Goal: Task Accomplishment & Management: Use online tool/utility

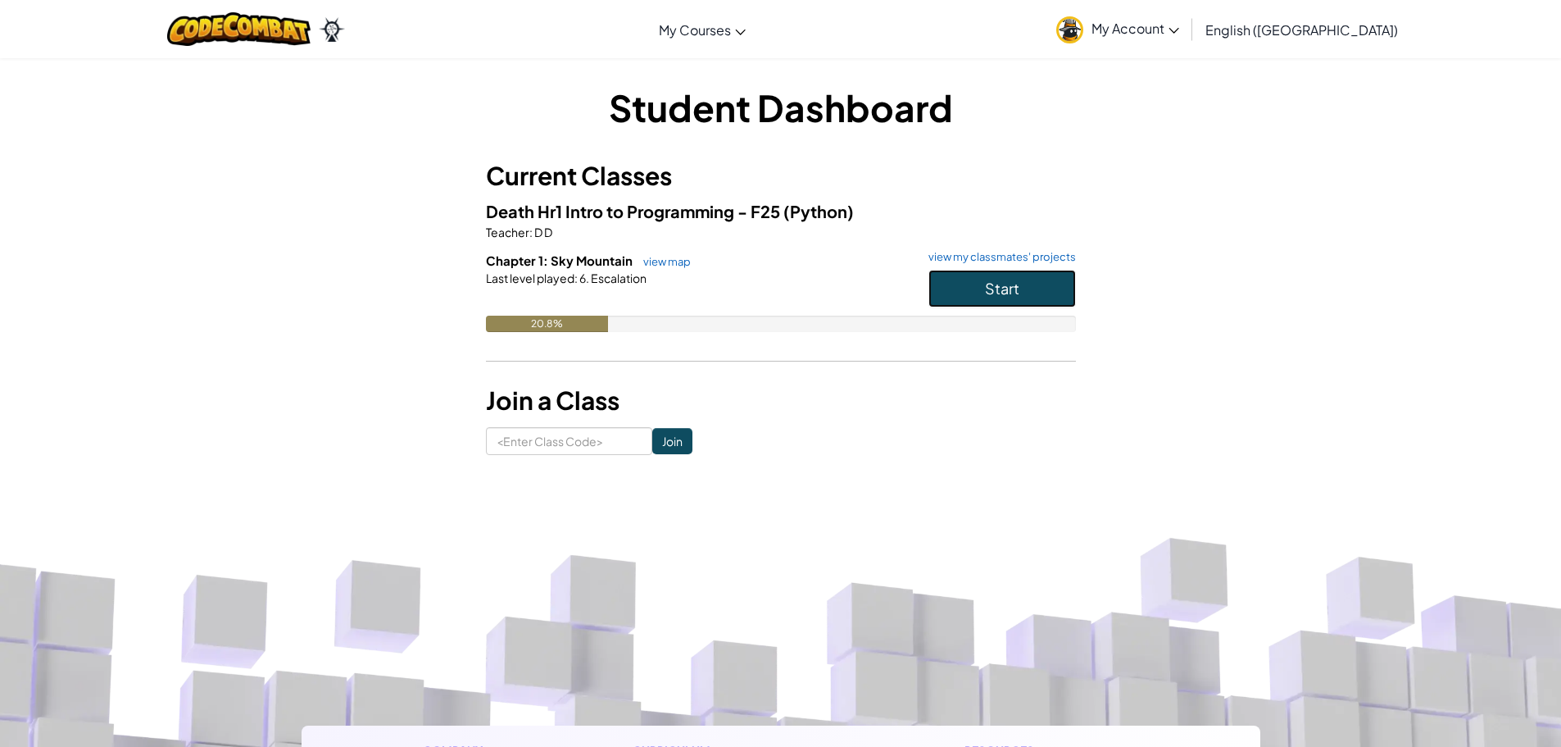
click at [978, 270] on button "Start" at bounding box center [1002, 289] width 148 height 38
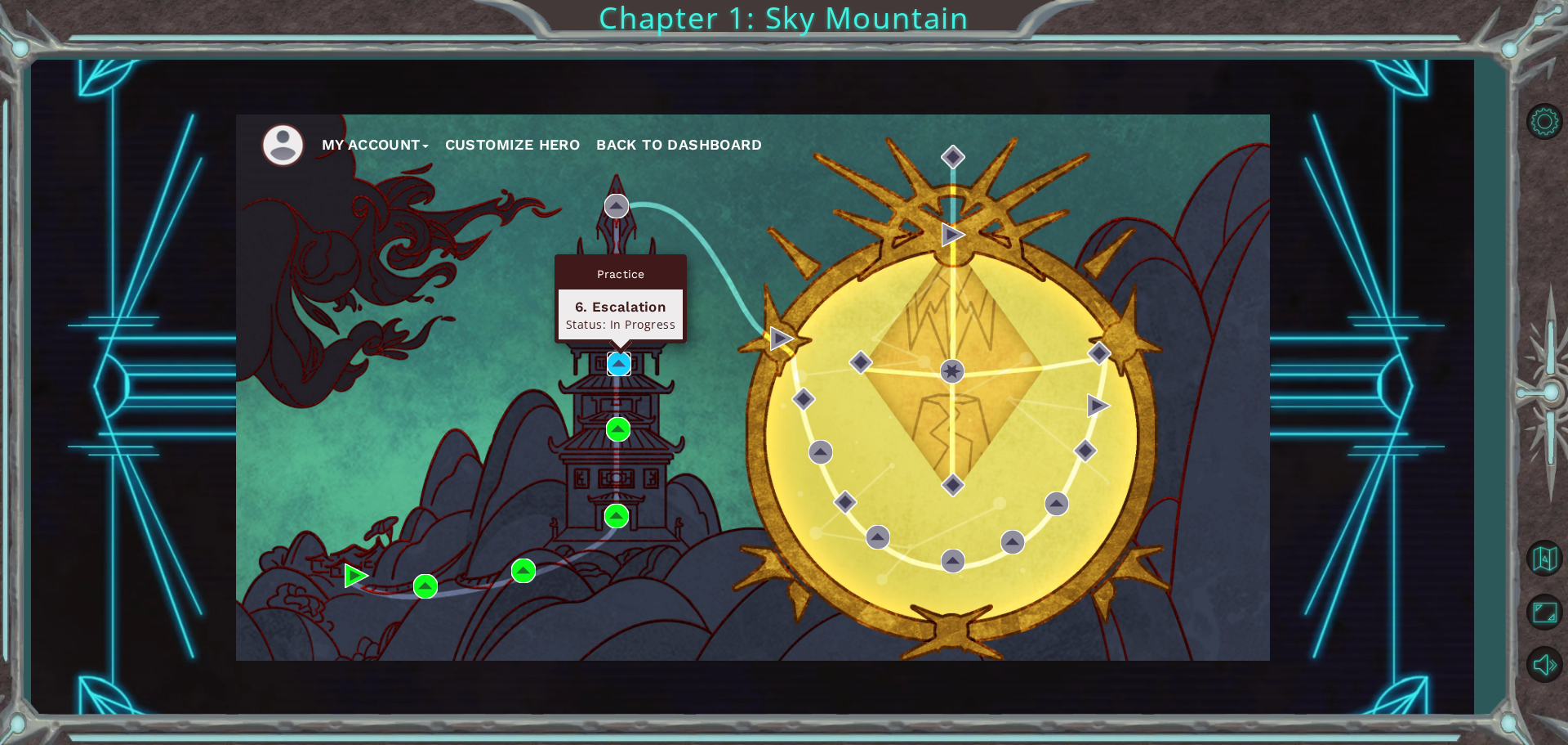
click at [620, 357] on img at bounding box center [619, 363] width 25 height 25
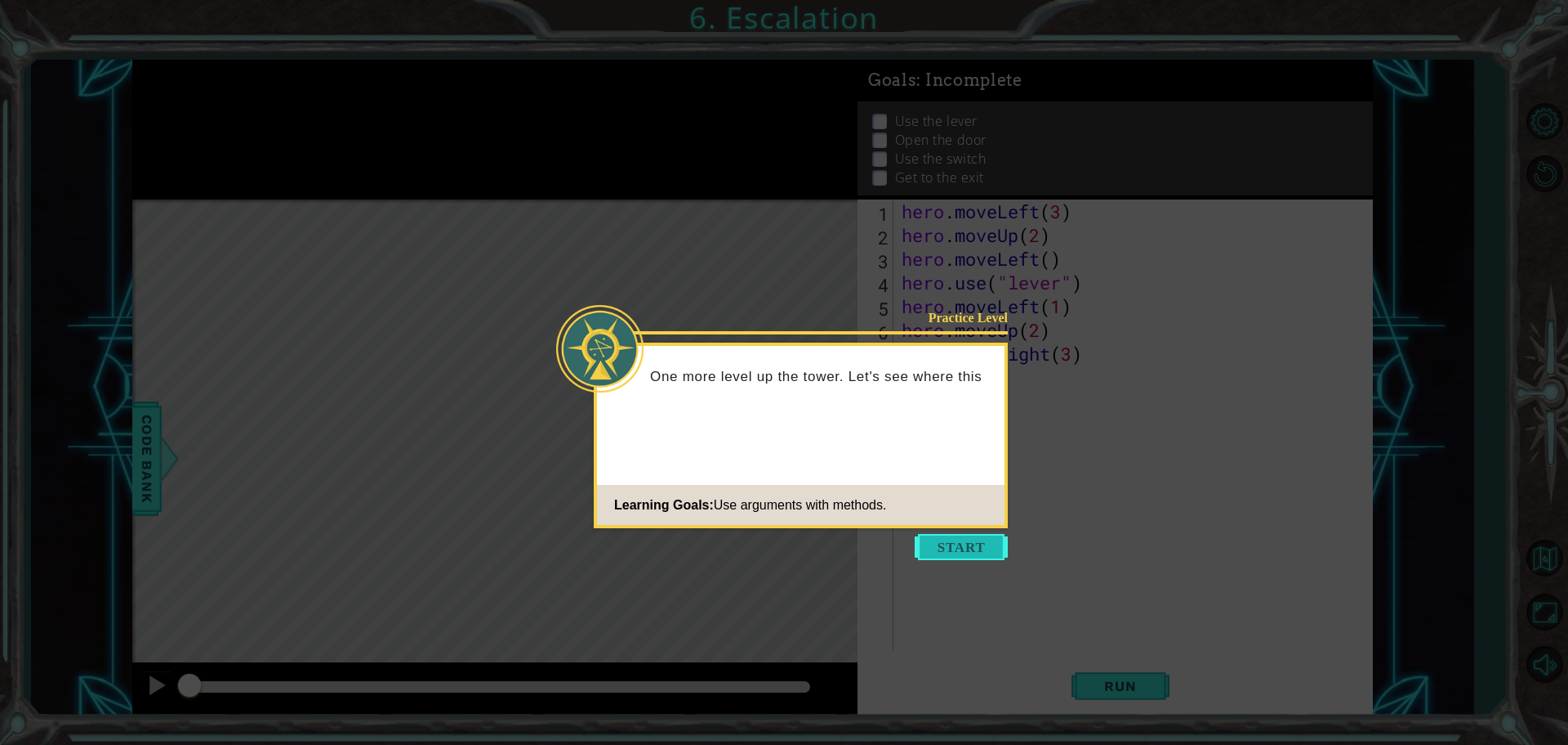
click at [958, 542] on button "Start" at bounding box center [961, 547] width 93 height 26
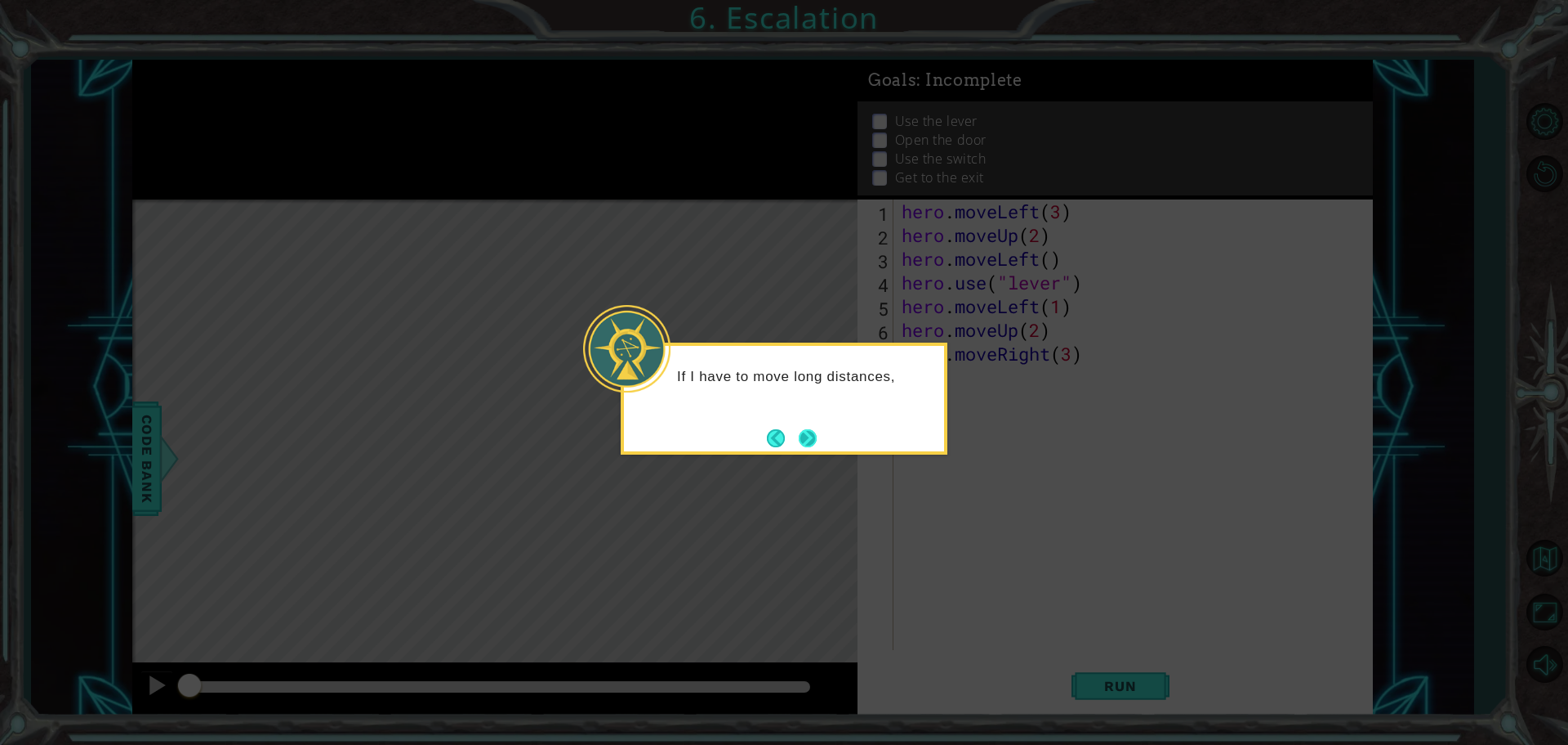
click at [803, 429] on button "Next" at bounding box center [807, 438] width 18 height 18
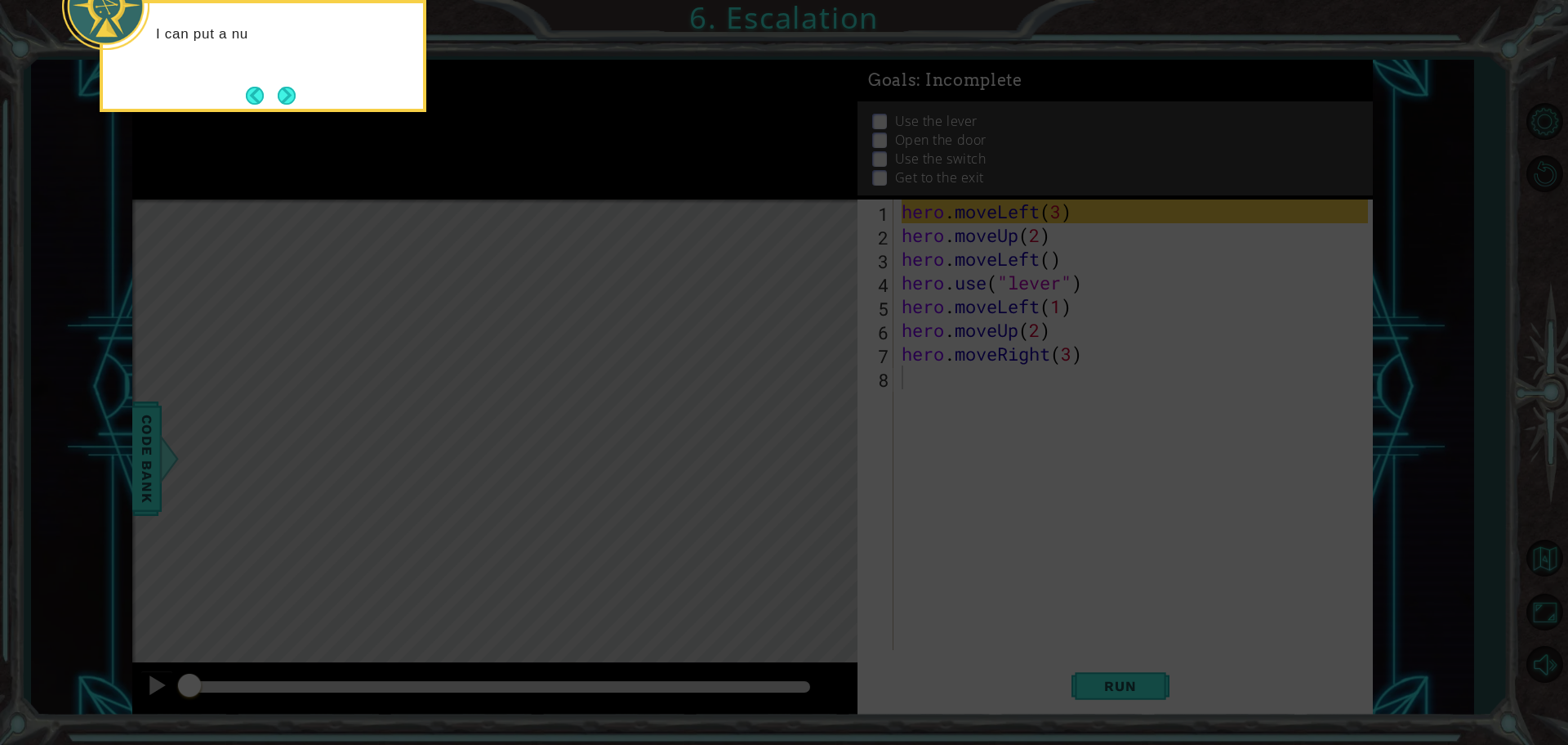
click at [750, 430] on icon at bounding box center [784, 111] width 1568 height 1266
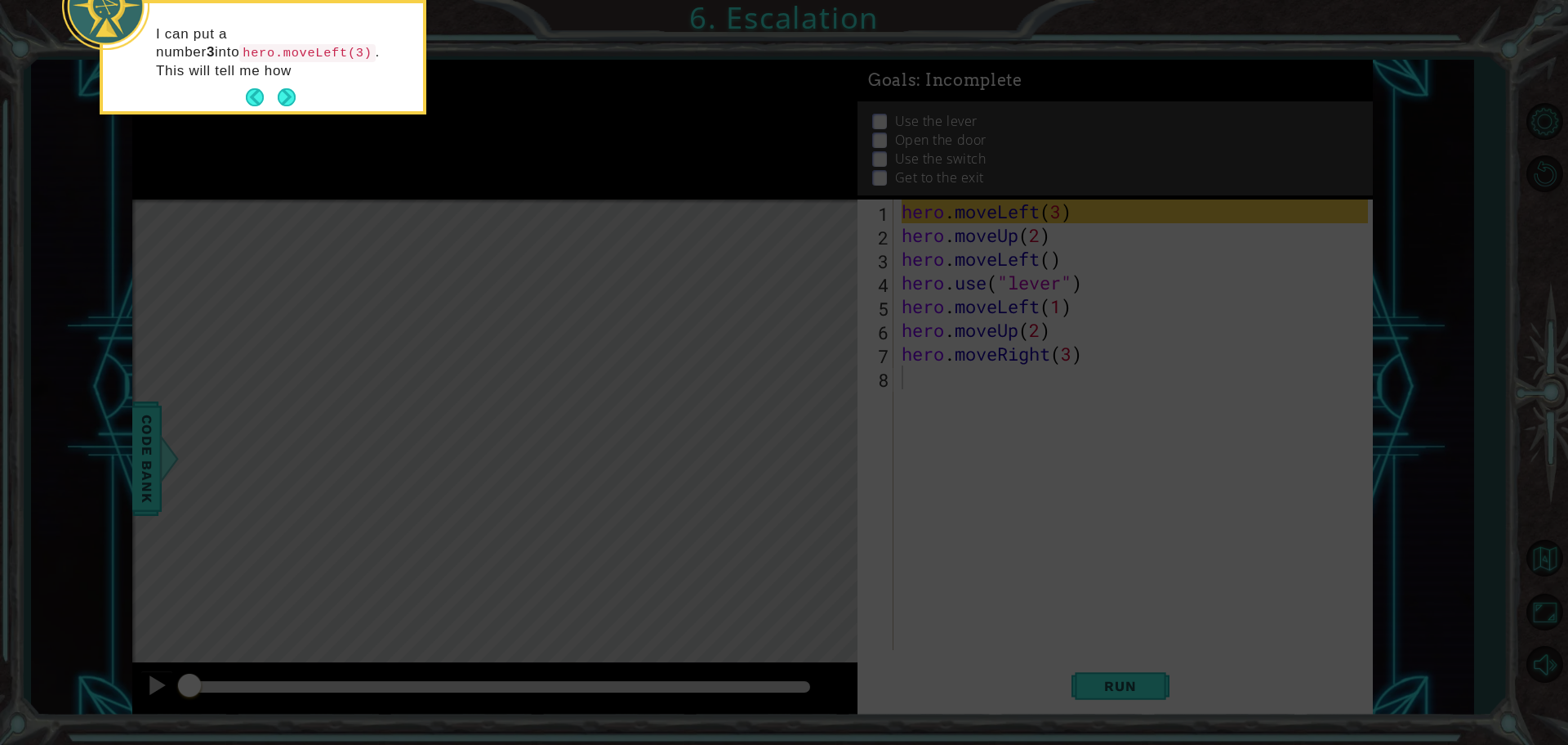
click at [296, 98] on button "Next" at bounding box center [287, 98] width 18 height 18
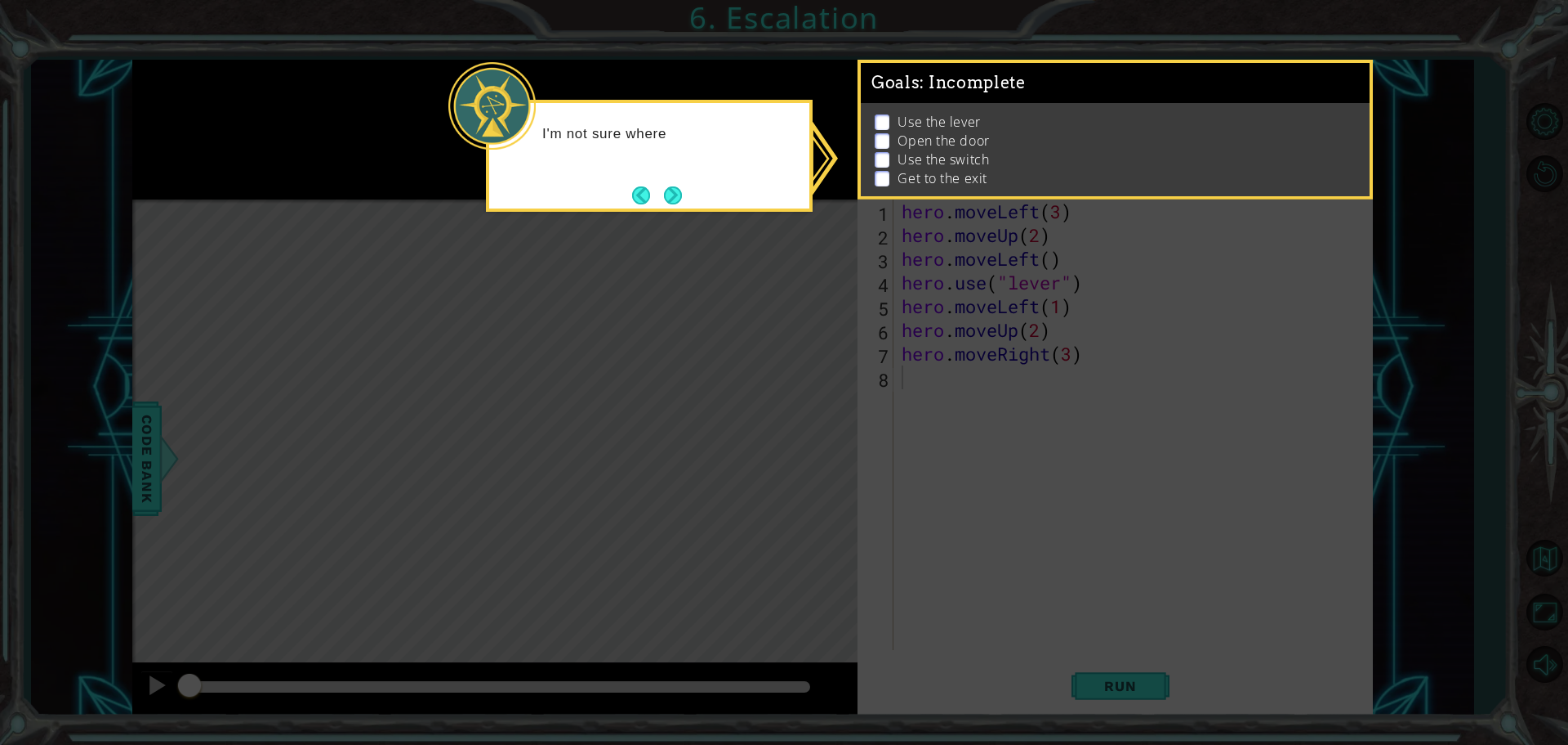
click at [664, 191] on button "Next" at bounding box center [673, 195] width 18 height 18
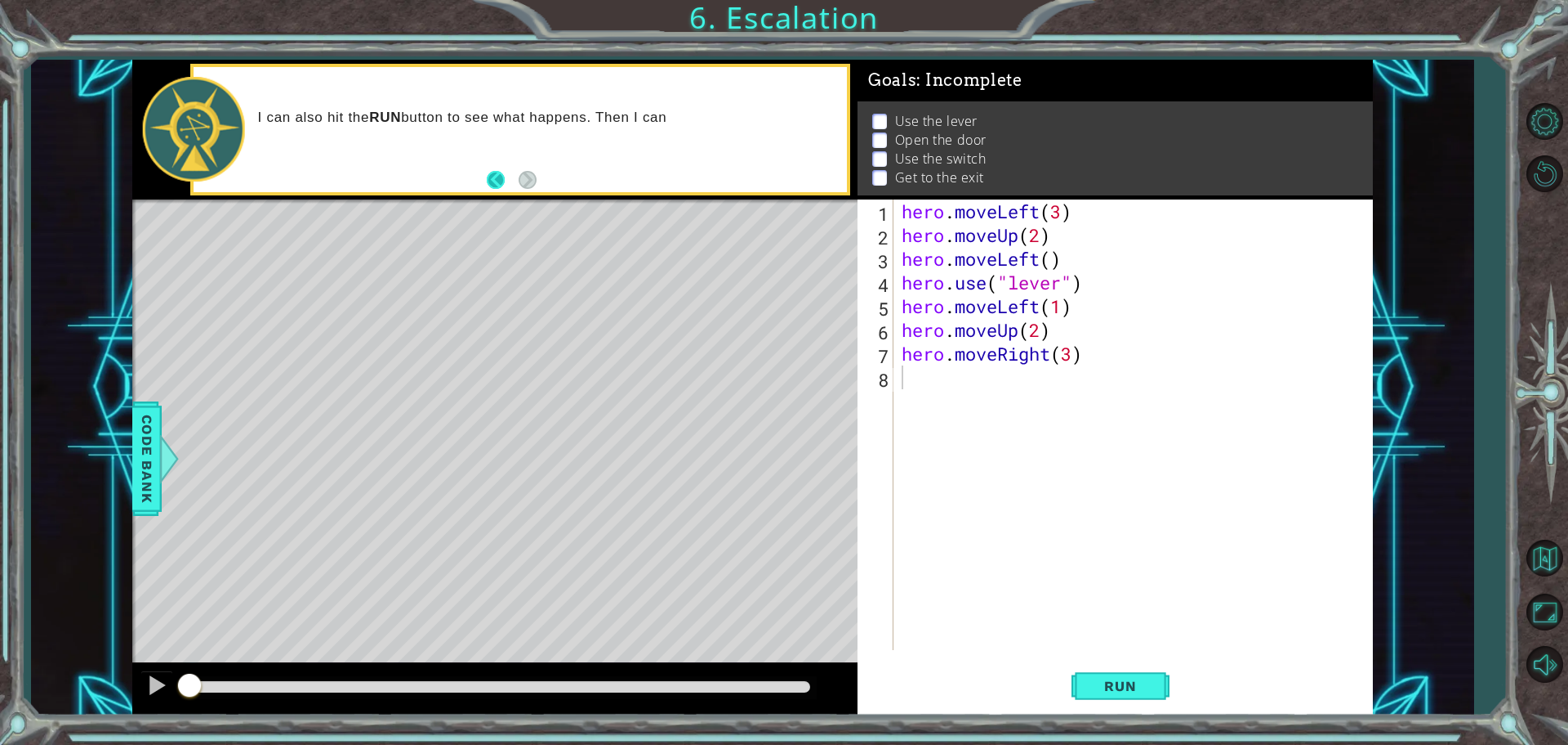
click at [502, 181] on button "Back" at bounding box center [502, 180] width 32 height 18
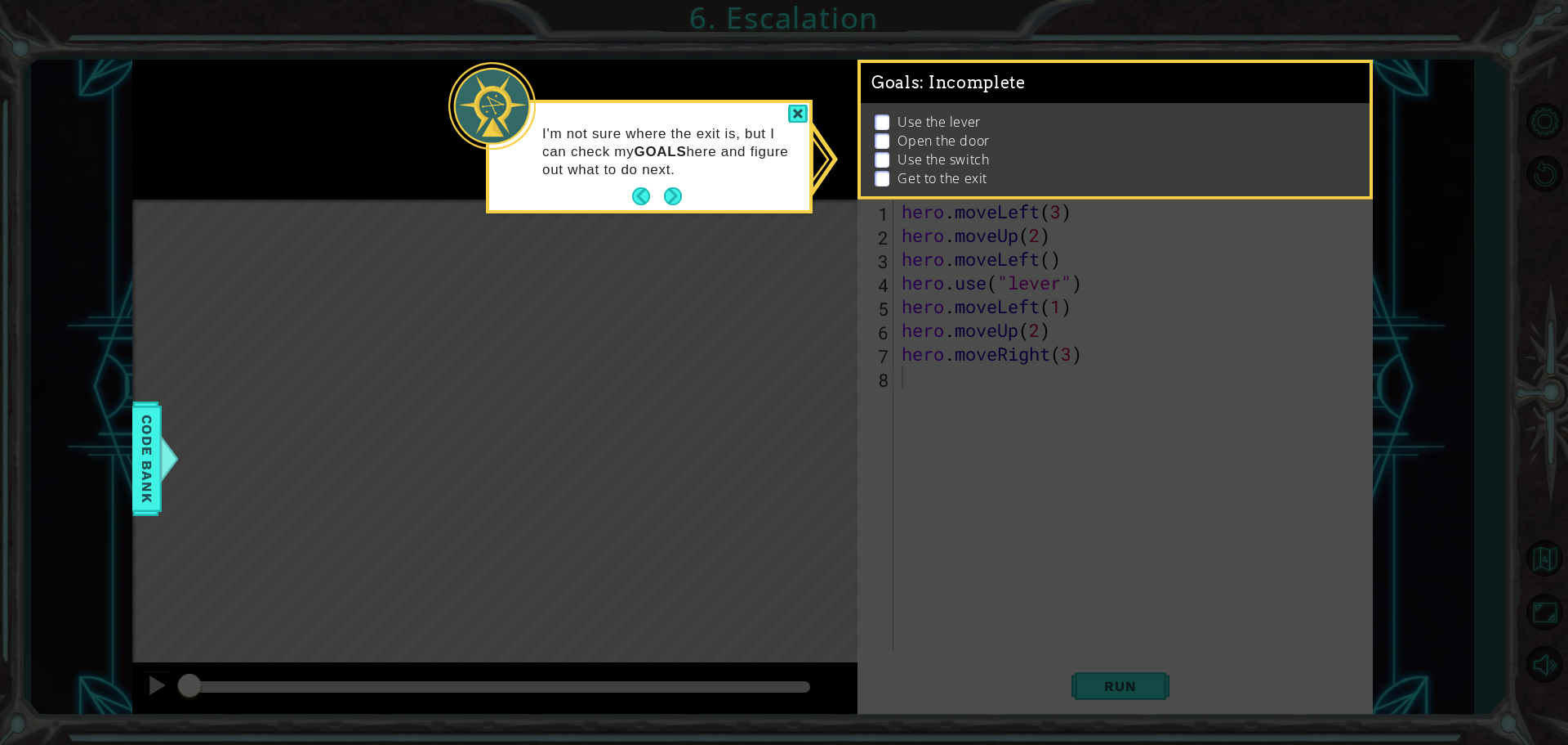
click at [696, 205] on div "I'm not sure where the exit is, but I can check my GOALS here and figure out wh…" at bounding box center [649, 160] width 320 height 101
click at [692, 190] on div "I'm not sure where the exit is, but I can check my GOALS here and figure out wh…" at bounding box center [649, 160] width 320 height 101
click at [672, 187] on button "Next" at bounding box center [673, 196] width 18 height 18
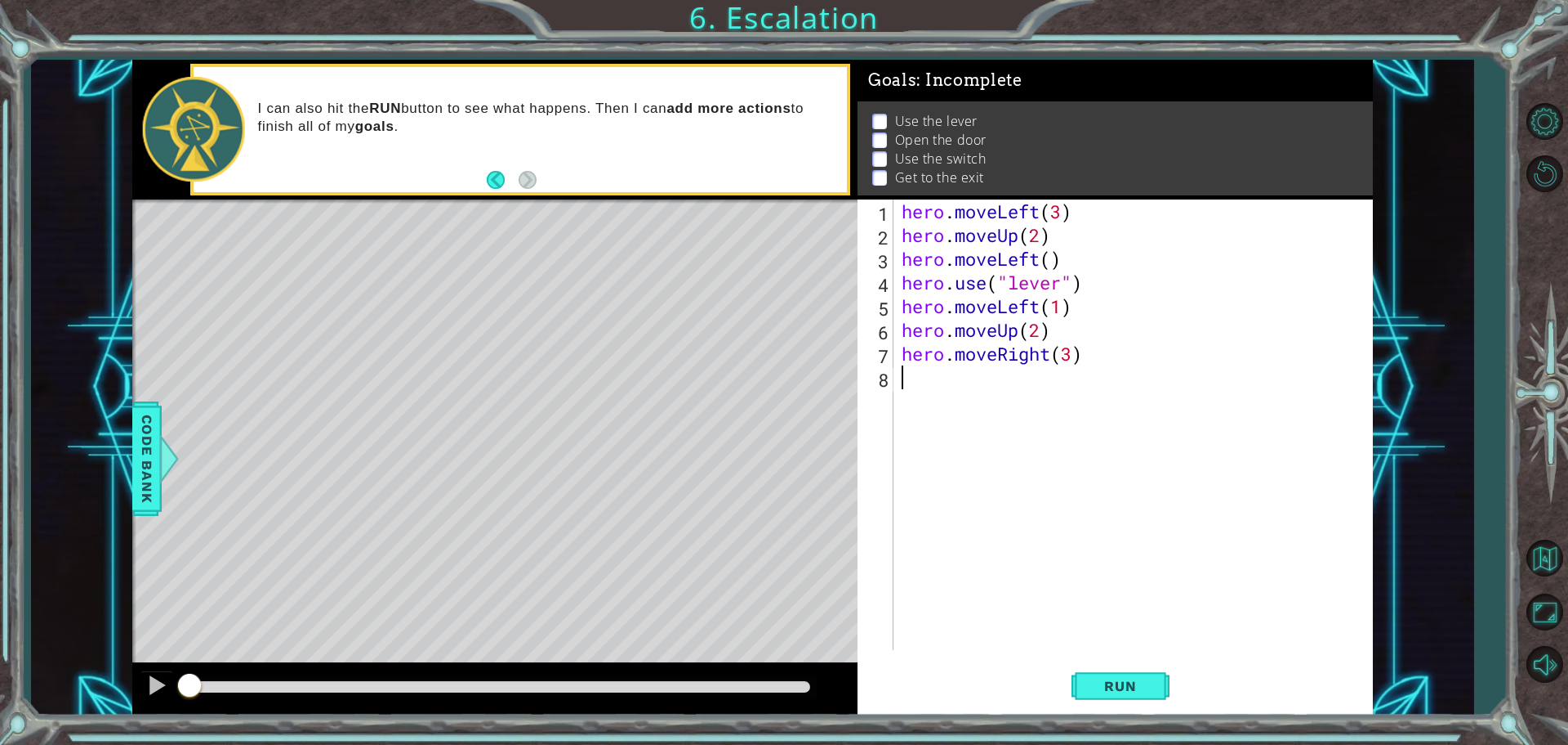
drag, startPoint x: 583, startPoint y: 284, endPoint x: 592, endPoint y: 278, distance: 10.8
click at [591, 279] on div "Level Map" at bounding box center [509, 440] width 755 height 482
click at [1142, 693] on span "Run" at bounding box center [1120, 685] width 65 height 16
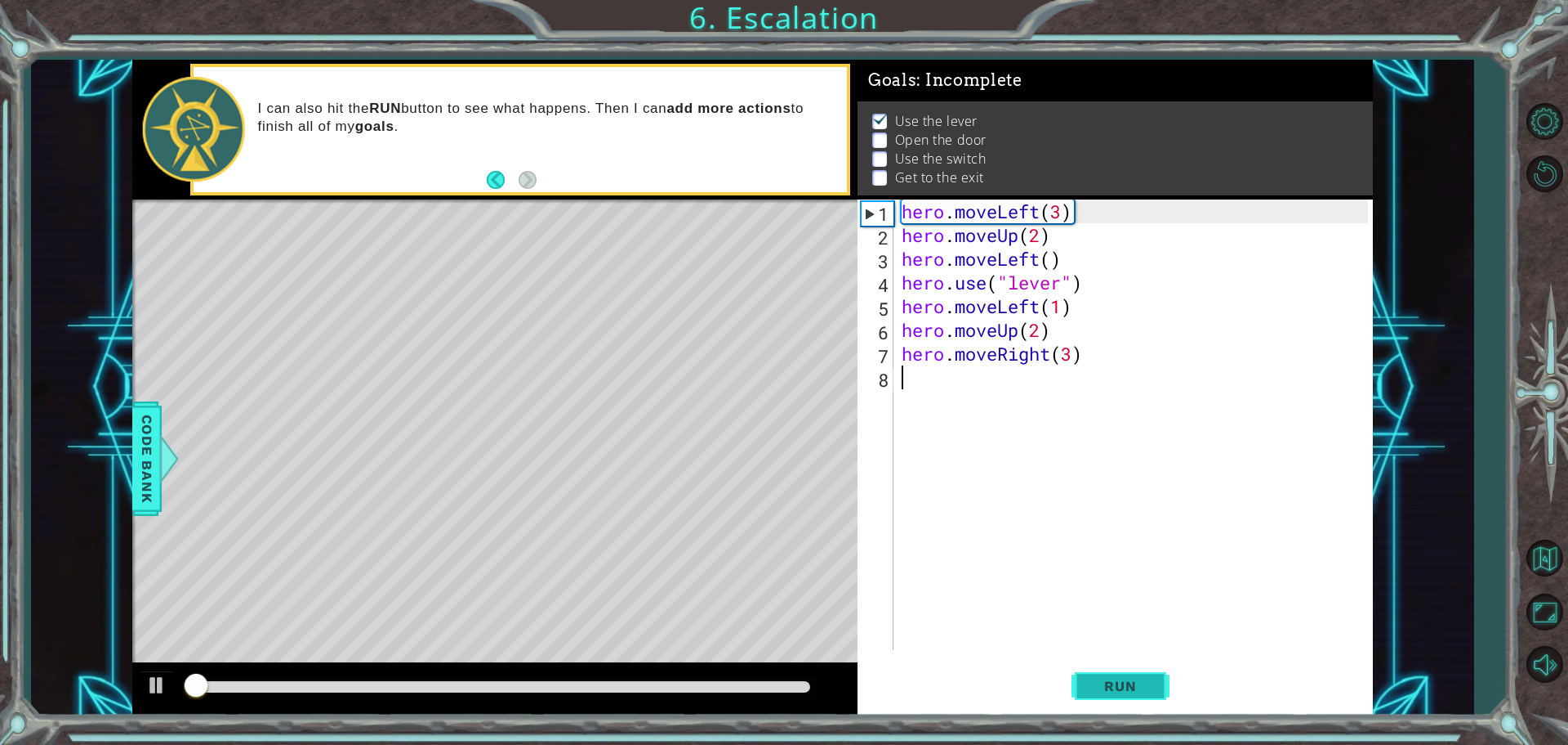
scroll to position [8, 0]
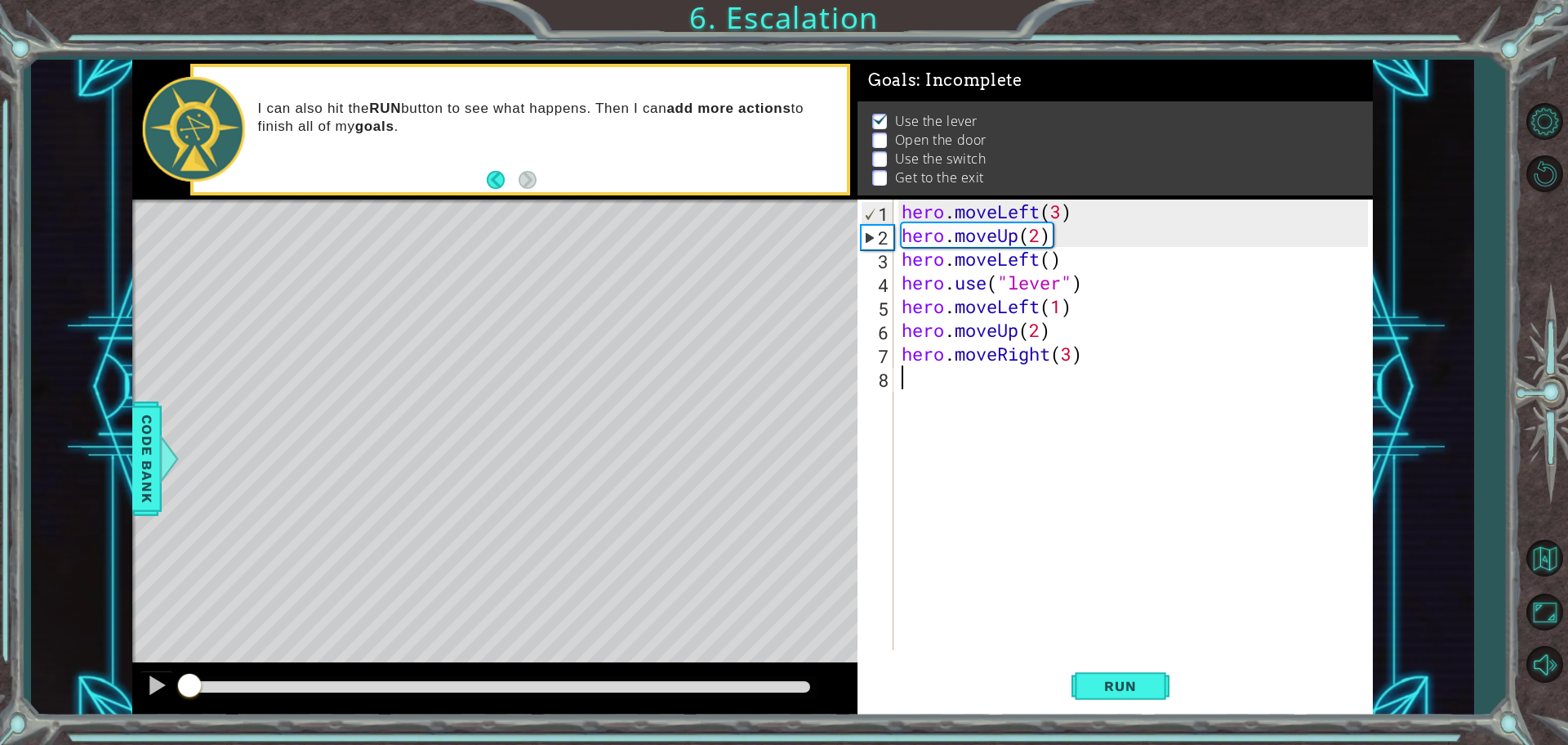
drag, startPoint x: 684, startPoint y: 686, endPoint x: 75, endPoint y: 577, distance: 618.7
click at [75, 577] on div "1 ההההההההההההההההההההההההההההההההההההההההההההההההההההההההההההההההההההההההההההה…" at bounding box center [752, 387] width 1442 height 655
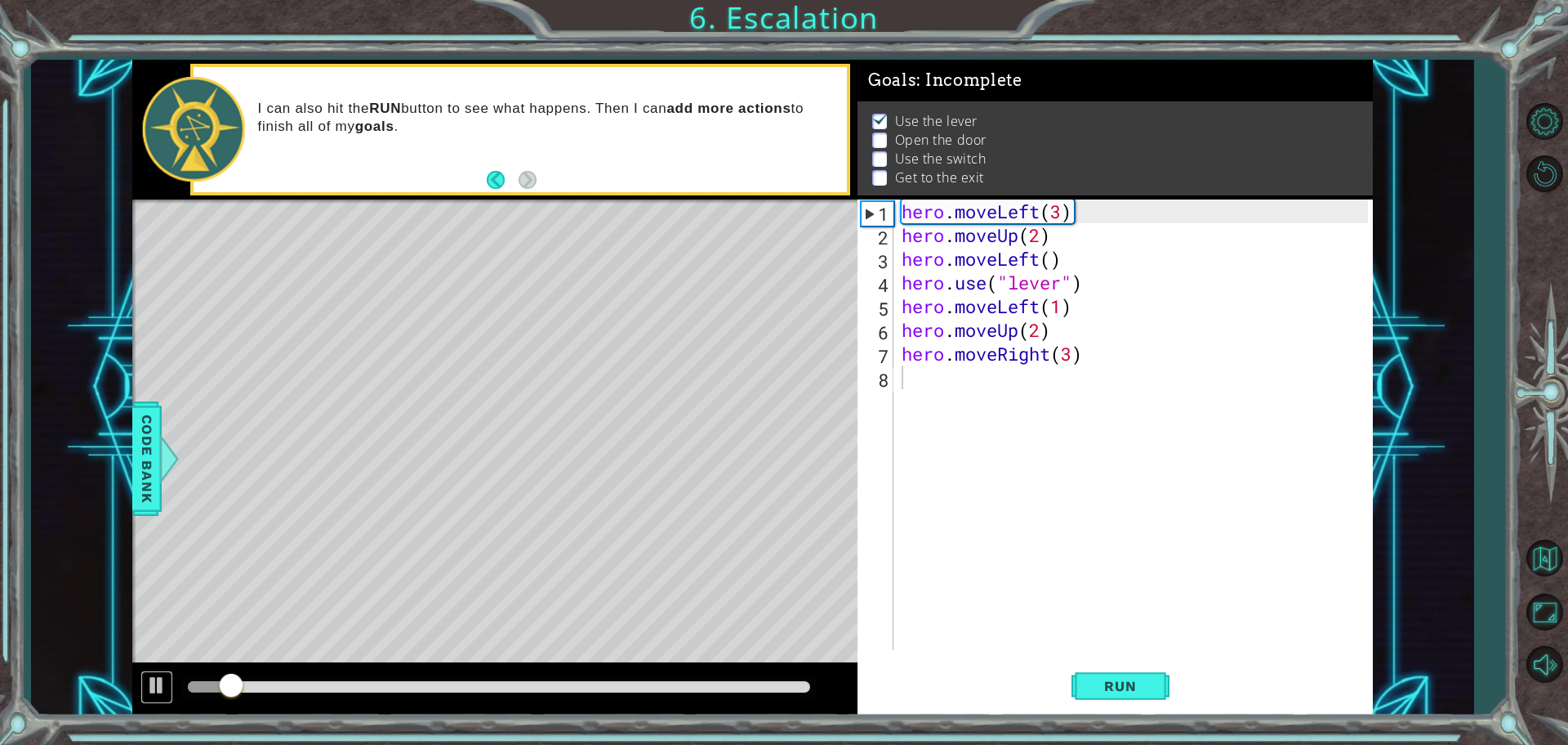
drag, startPoint x: 148, startPoint y: 680, endPoint x: 235, endPoint y: 672, distance: 87.4
click at [149, 680] on div at bounding box center [157, 684] width 21 height 21
drag, startPoint x: 235, startPoint y: 678, endPoint x: 96, endPoint y: 639, distance: 144.4
click at [159, 660] on div "methods hero moveDown(steps) moveUp(steps) moveLeft(steps) moveRight(steps) use…" at bounding box center [753, 387] width 1241 height 655
click at [96, 639] on div "1 ההההההההההההההההההההההההההההההההההההההההההההההההההההההההההההההההההההההההההההה…" at bounding box center [752, 387] width 1442 height 655
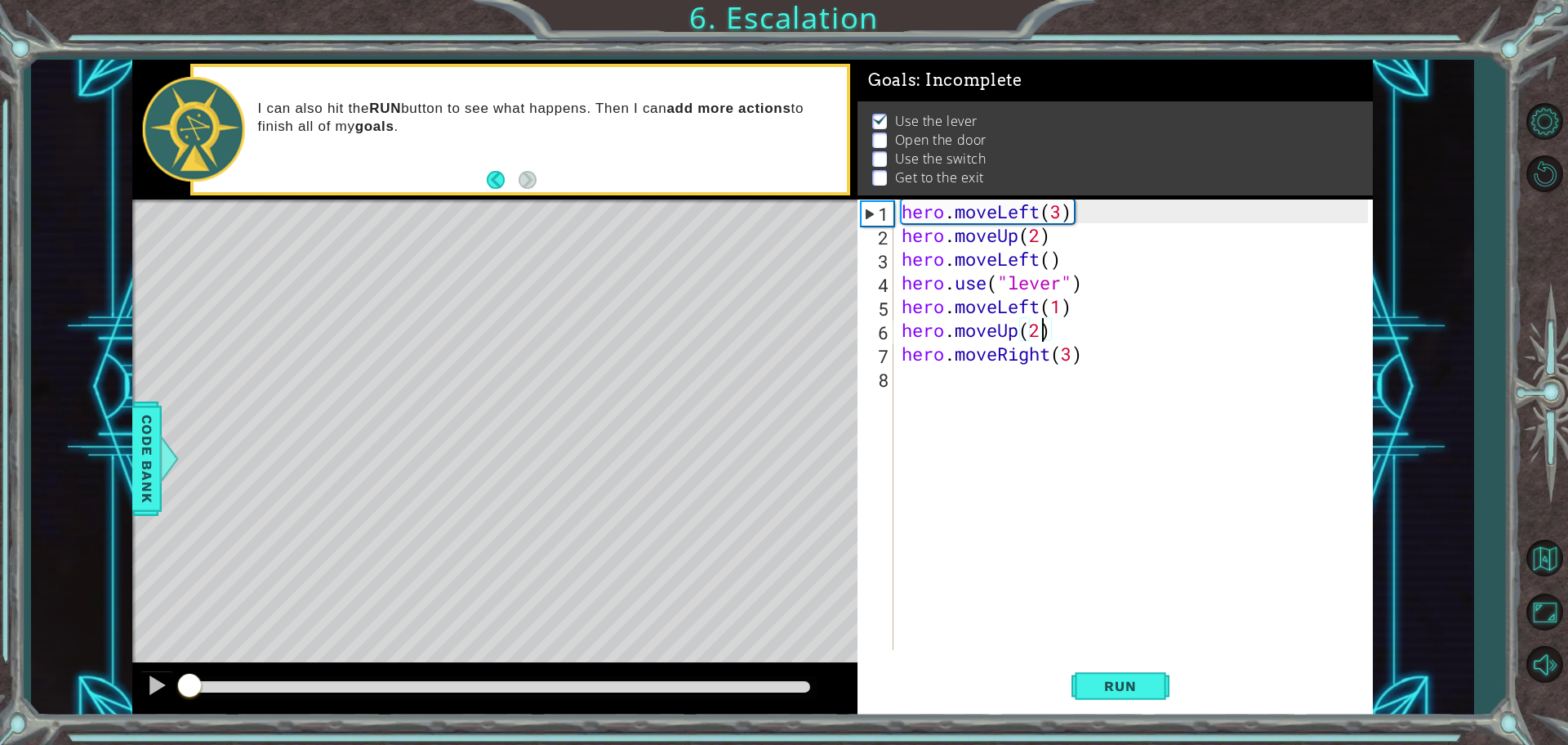
click at [1045, 331] on div "hero . moveLeft ( 3 ) hero . moveUp ( 2 ) hero . moveLeft ( ) hero . use ( "lev…" at bounding box center [1136, 448] width 477 height 498
click at [1057, 333] on div "hero . moveLeft ( 3 ) hero . moveUp ( 2 ) hero . moveLeft ( ) hero . use ( "lev…" at bounding box center [1136, 448] width 477 height 498
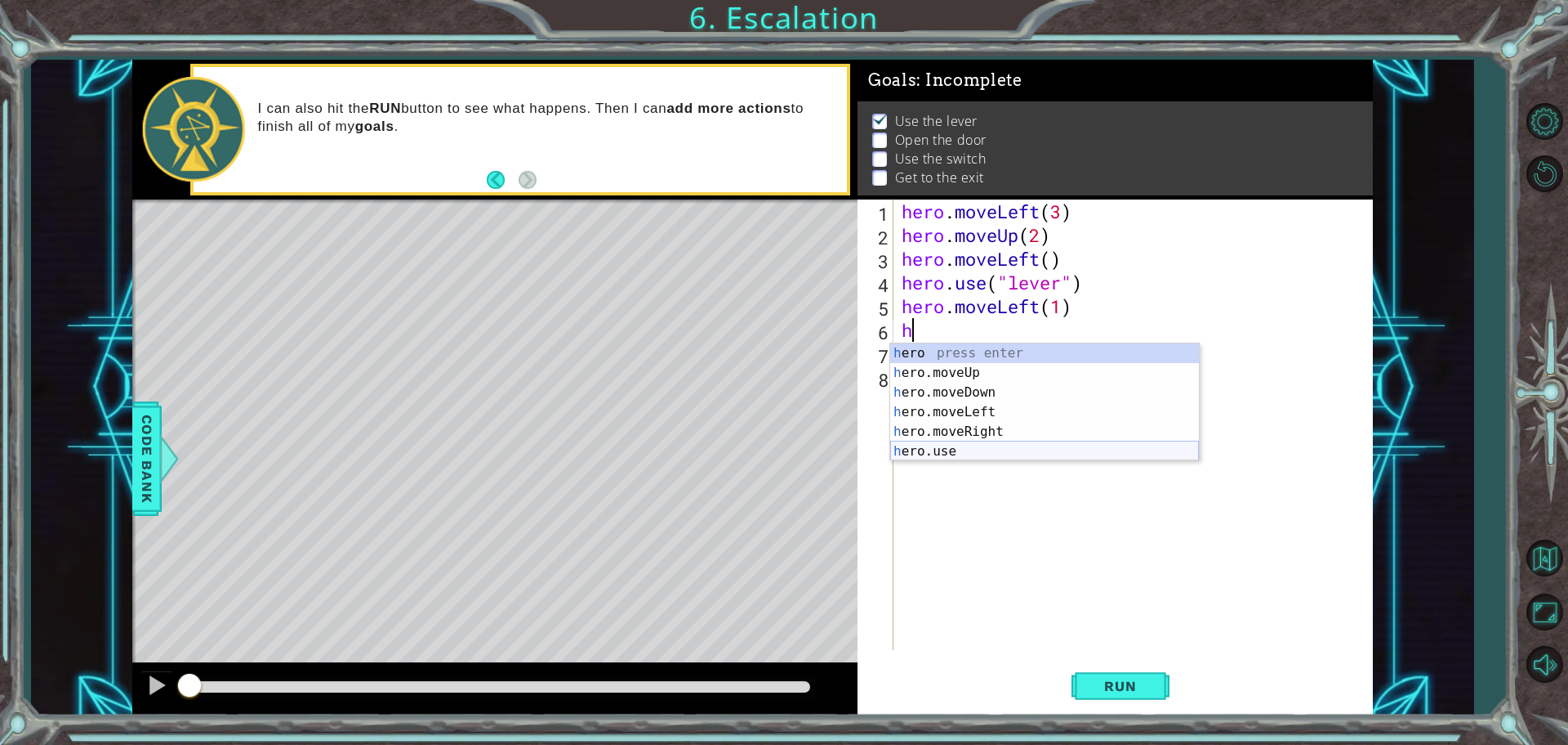
click at [933, 443] on div "h ero press enter h ero.moveUp press enter h ero.moveDown press enter h ero.mov…" at bounding box center [1045, 421] width 309 height 157
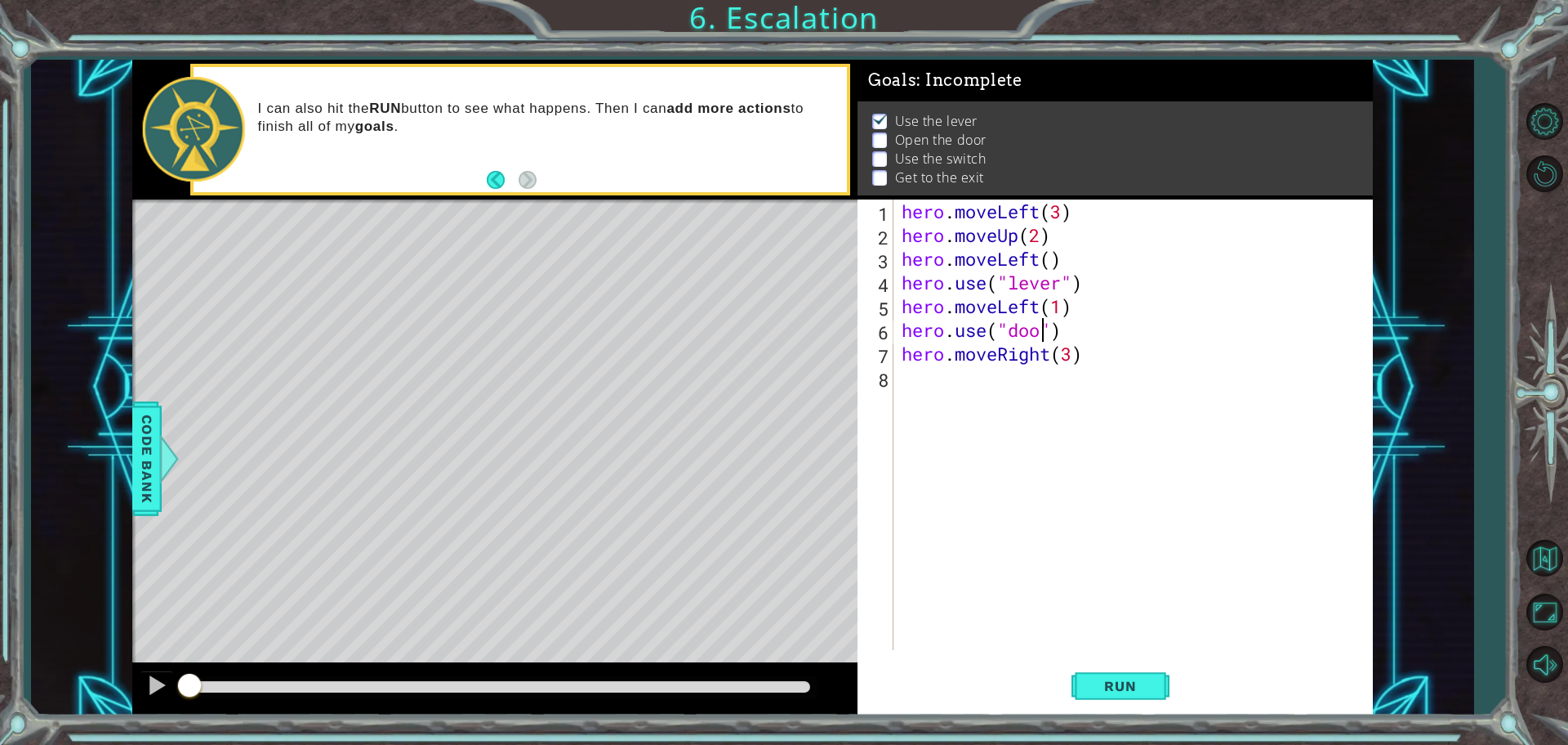
scroll to position [0, 7]
click at [1082, 356] on div "hero . moveLeft ( 3 ) hero . moveUp ( 2 ) hero . moveLeft ( ) hero . use ( "lev…" at bounding box center [1136, 448] width 477 height 498
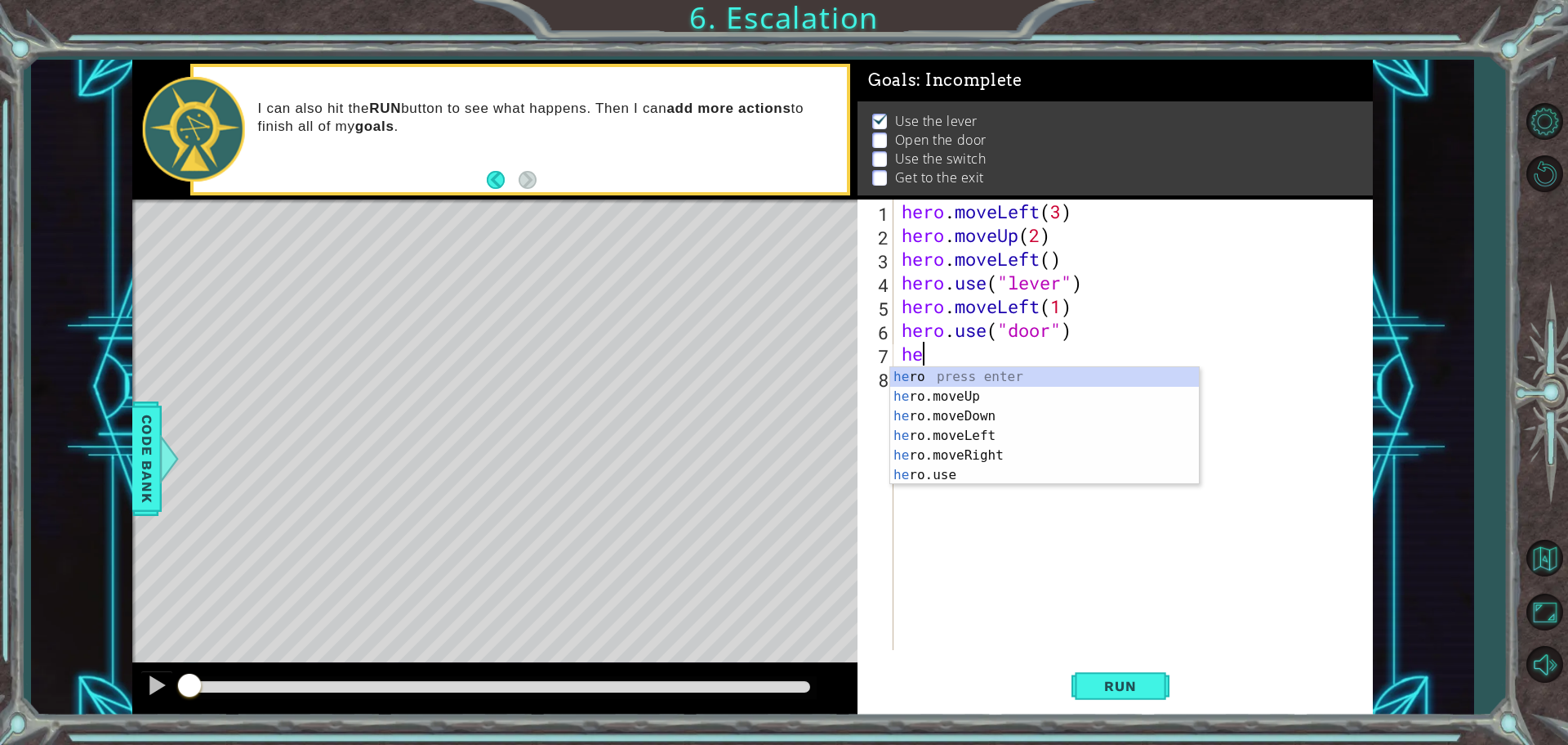
scroll to position [0, 0]
type textarea "h"
click at [950, 393] on div "her o press enter her o.moveUp press enter her o.moveDown press enter her o.mov…" at bounding box center [1045, 445] width 309 height 157
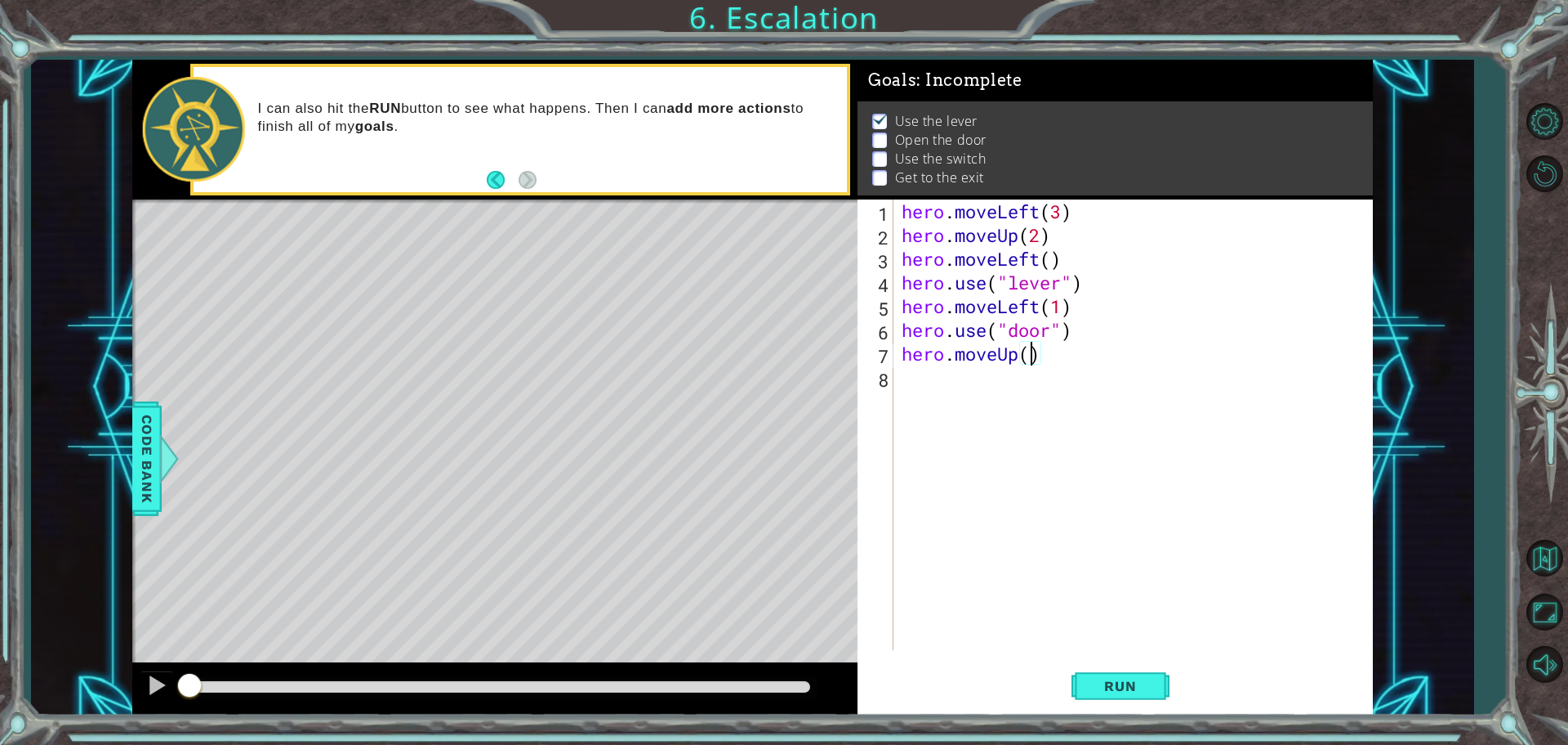
type textarea "hero.moveUp(2)"
click at [912, 369] on div "hero . moveLeft ( 3 ) hero . moveUp ( 2 ) hero . moveLeft ( ) hero . use ( "lev…" at bounding box center [1136, 448] width 477 height 498
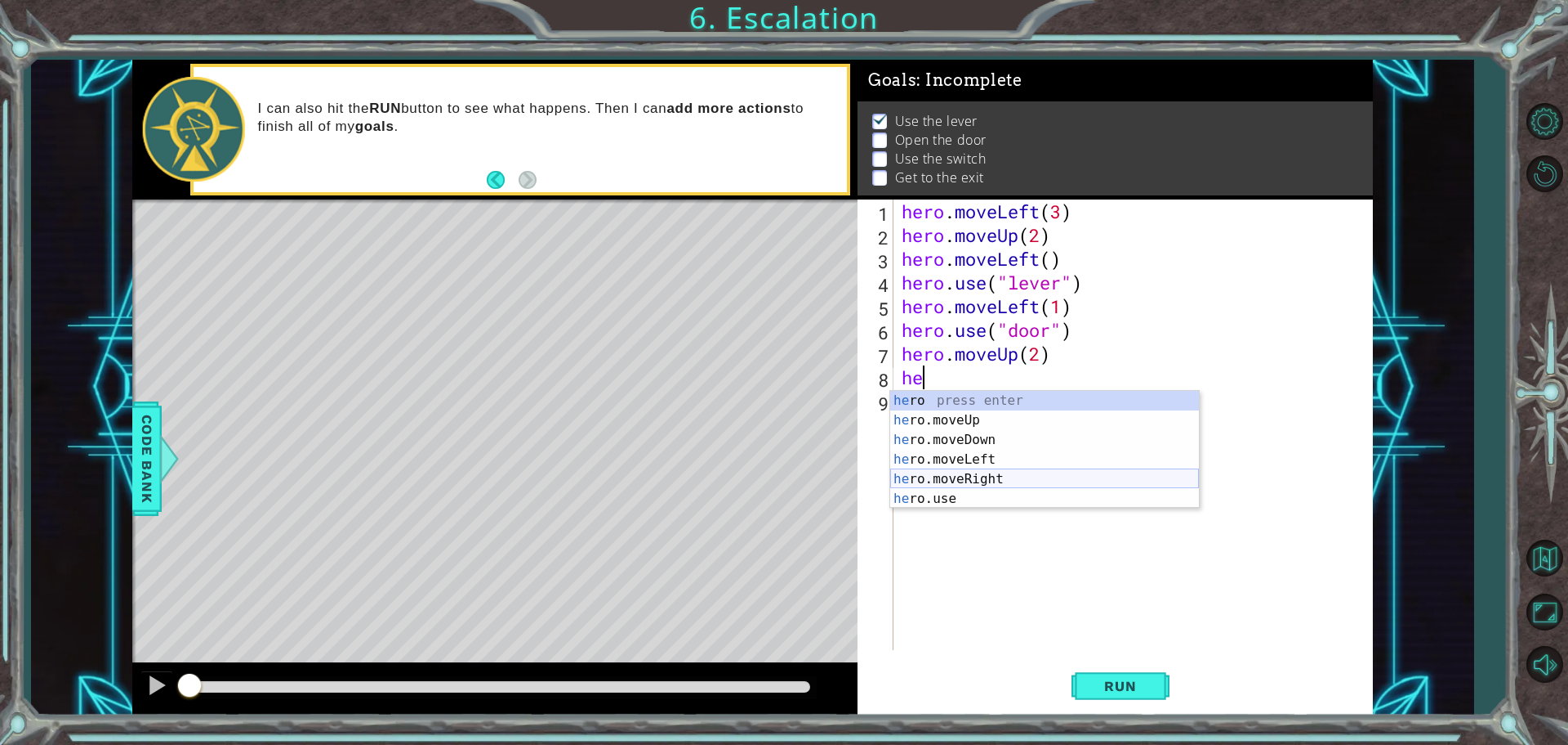
click at [989, 479] on div "he ro press enter he ro.moveUp press enter he ro.moveDown press enter he ro.mov…" at bounding box center [1045, 469] width 309 height 157
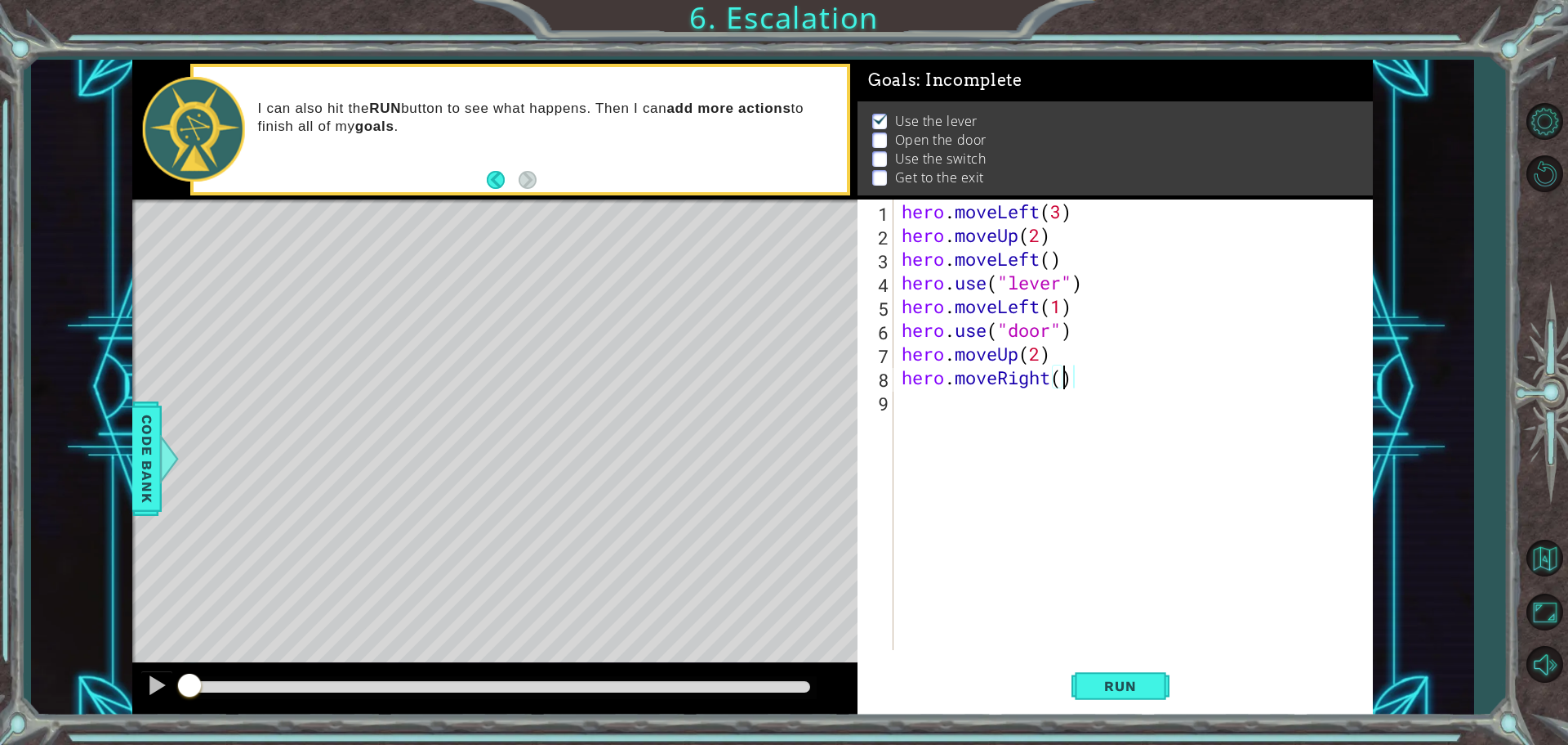
type textarea "hero.moveRight(2)"
click at [918, 404] on div "hero . moveLeft ( 3 ) hero . moveUp ( 2 ) hero . moveLeft ( ) hero . use ( "lev…" at bounding box center [1136, 448] width 477 height 498
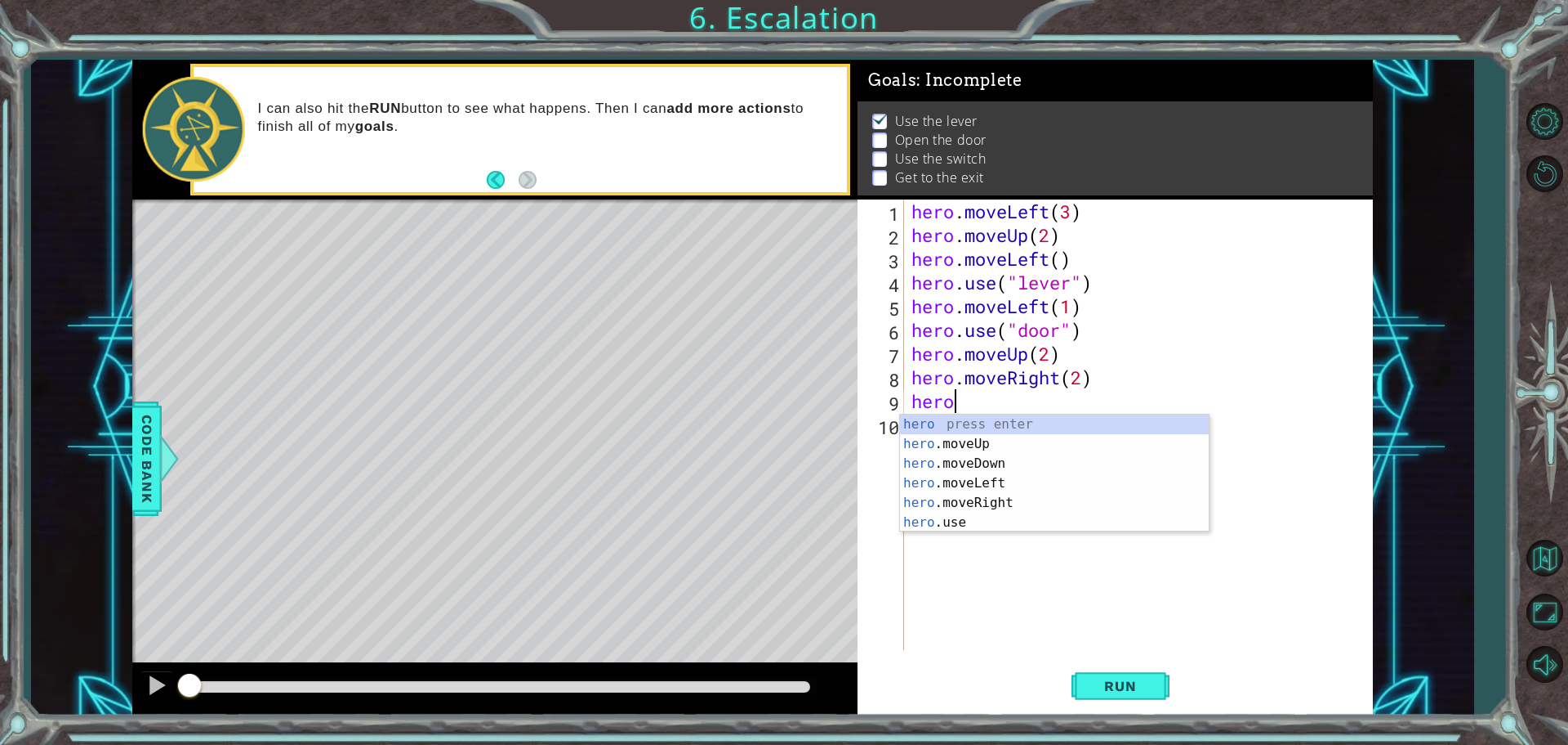
scroll to position [0, 1]
click at [934, 523] on div "hero press enter hero .moveUp press enter hero .moveDown press enter hero .move…" at bounding box center [1055, 492] width 309 height 157
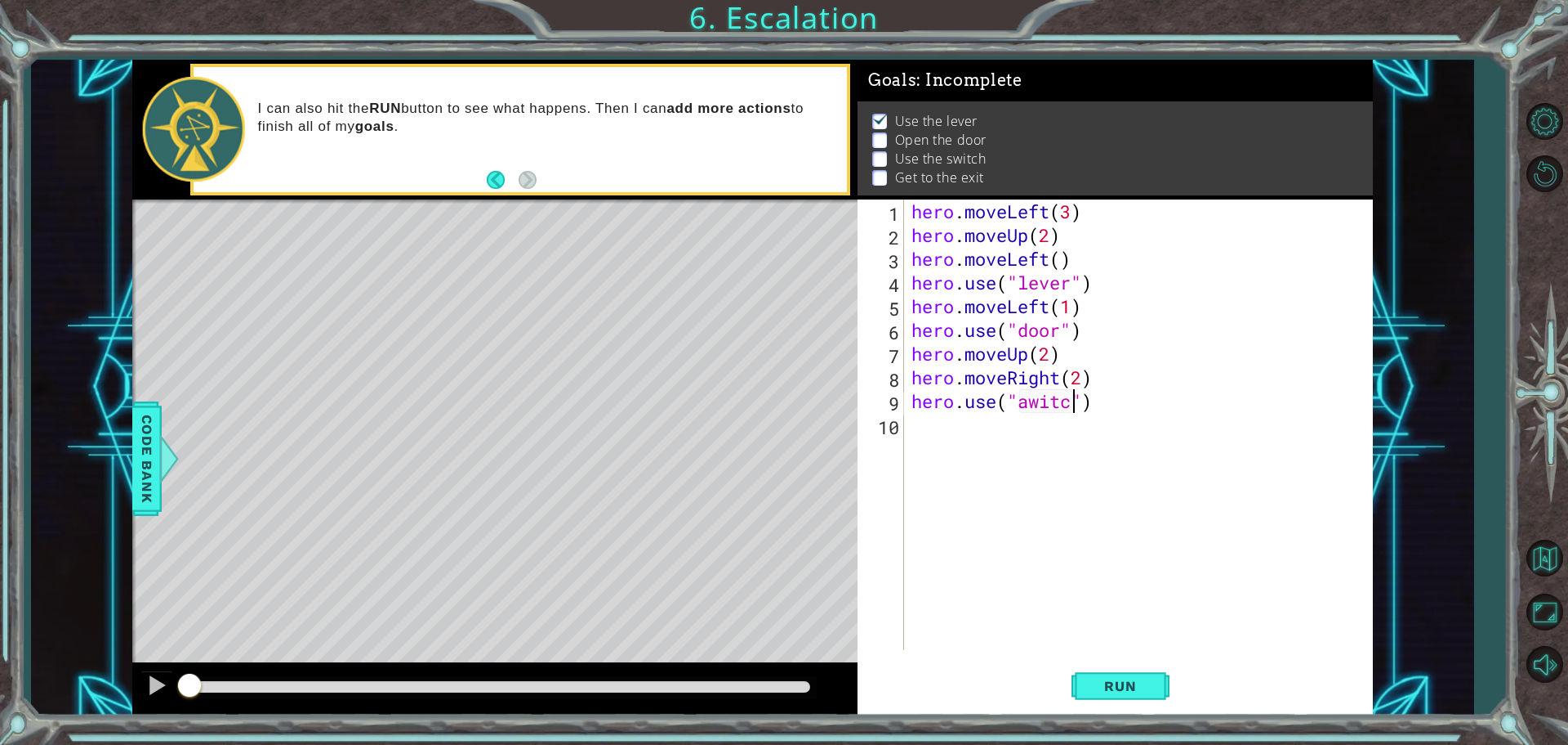
scroll to position [0, 7]
click at [1025, 402] on div "hero . moveLeft ( 3 ) hero . moveUp ( 2 ) hero . moveLeft ( ) hero . use ( "lev…" at bounding box center [1142, 448] width 469 height 498
click at [1032, 405] on div "hero . moveLeft ( 3 ) hero . moveUp ( 2 ) hero . moveLeft ( ) hero . use ( "lev…" at bounding box center [1142, 448] width 469 height 498
type textarea "hero.use("switch")"
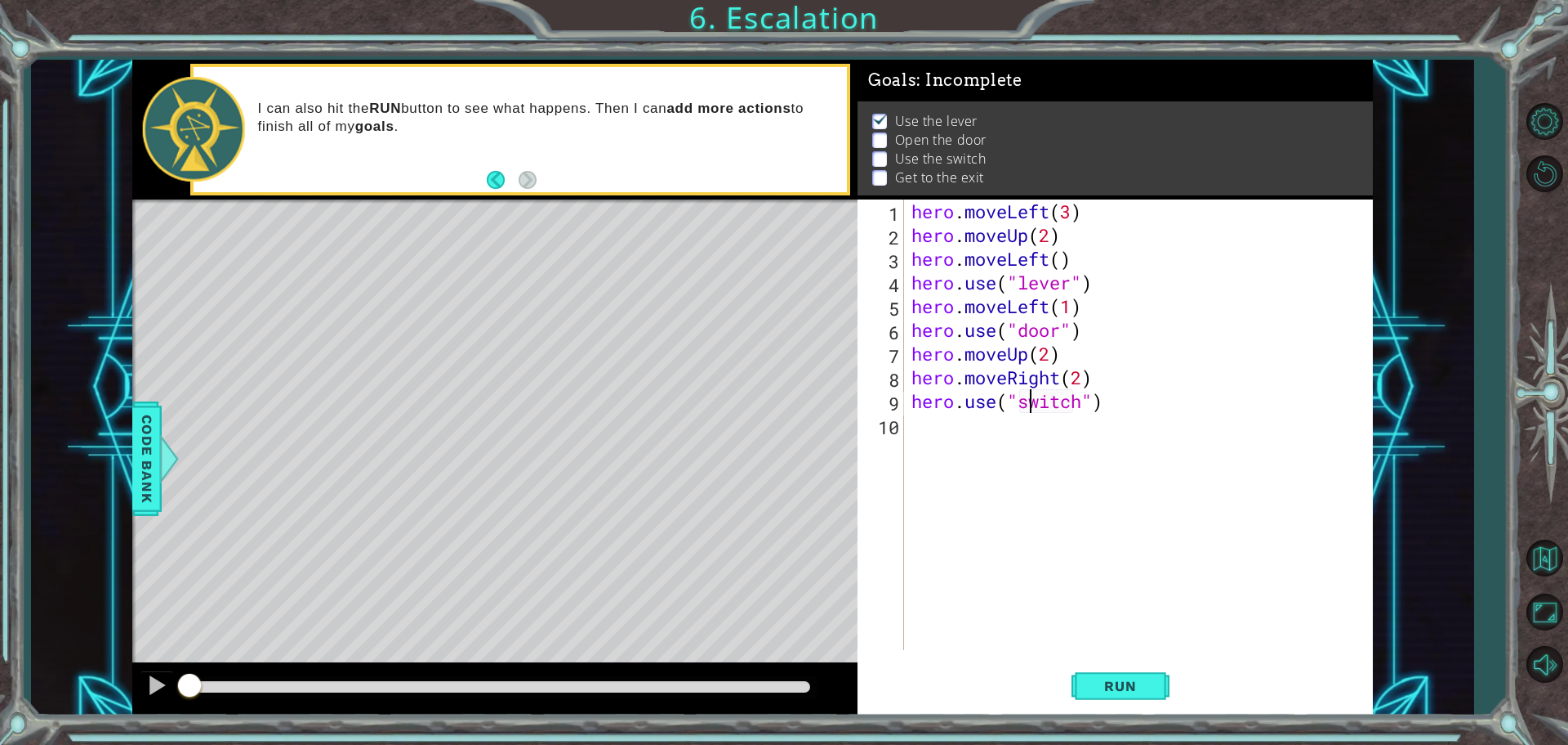
scroll to position [0, 6]
click at [929, 424] on div "hero . moveLeft ( 3 ) hero . moveUp ( 2 ) hero . moveLeft ( ) hero . use ( "lev…" at bounding box center [1142, 448] width 469 height 498
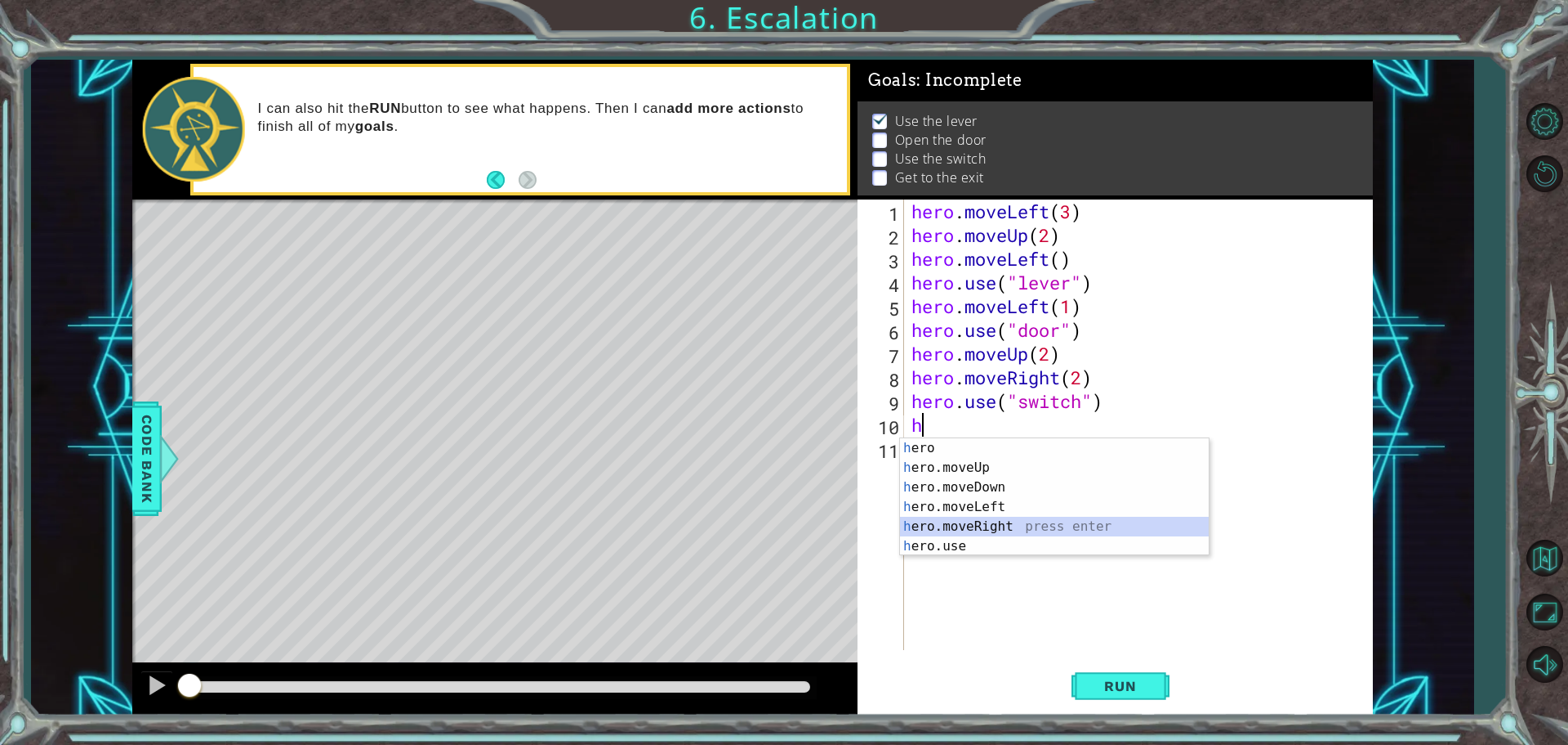
click at [939, 518] on div "h ero press enter h ero.moveUp press enter h ero.moveDown press enter h ero.mov…" at bounding box center [1055, 516] width 309 height 157
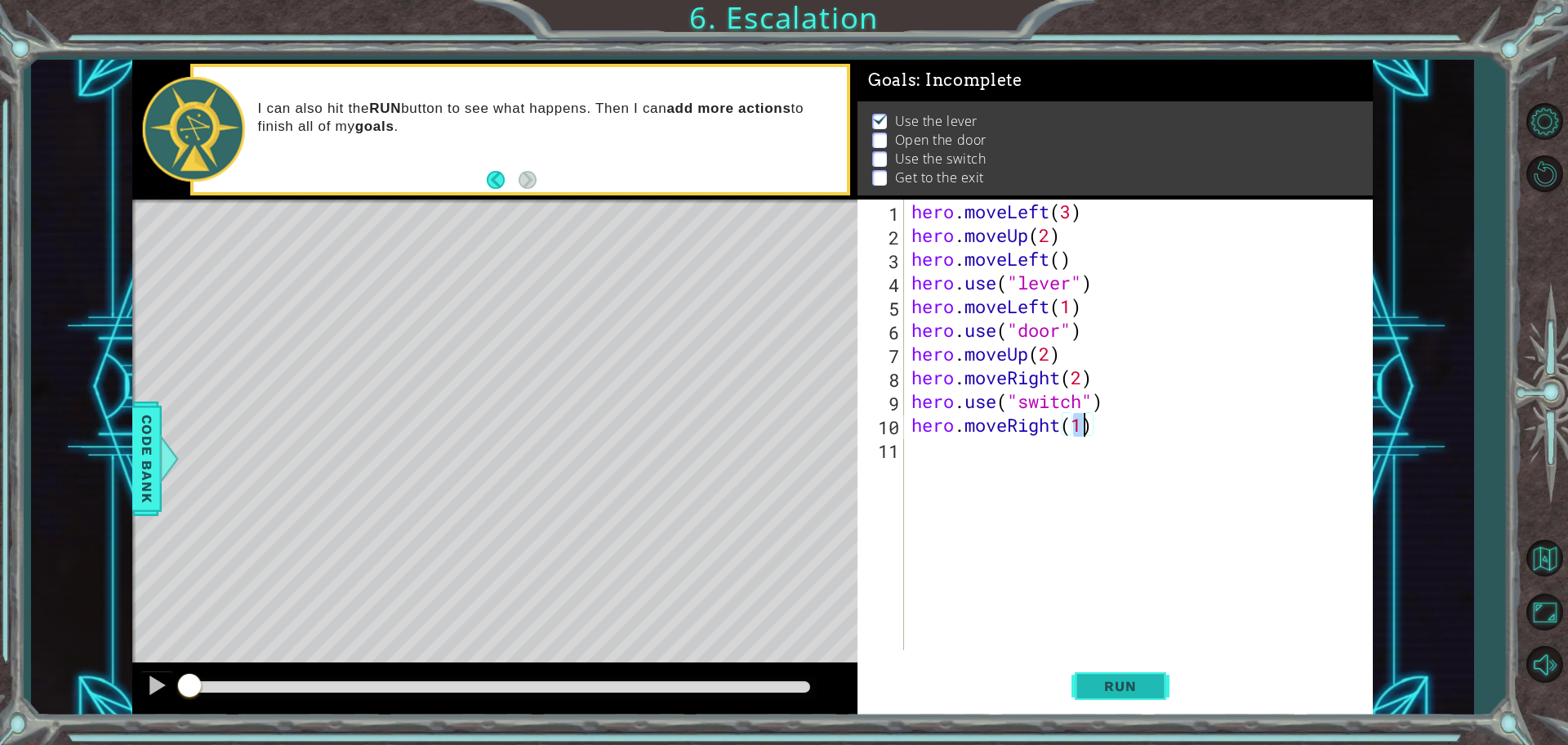
type textarea "hero.moveRight(1)"
click at [1123, 686] on span "Run" at bounding box center [1120, 685] width 65 height 16
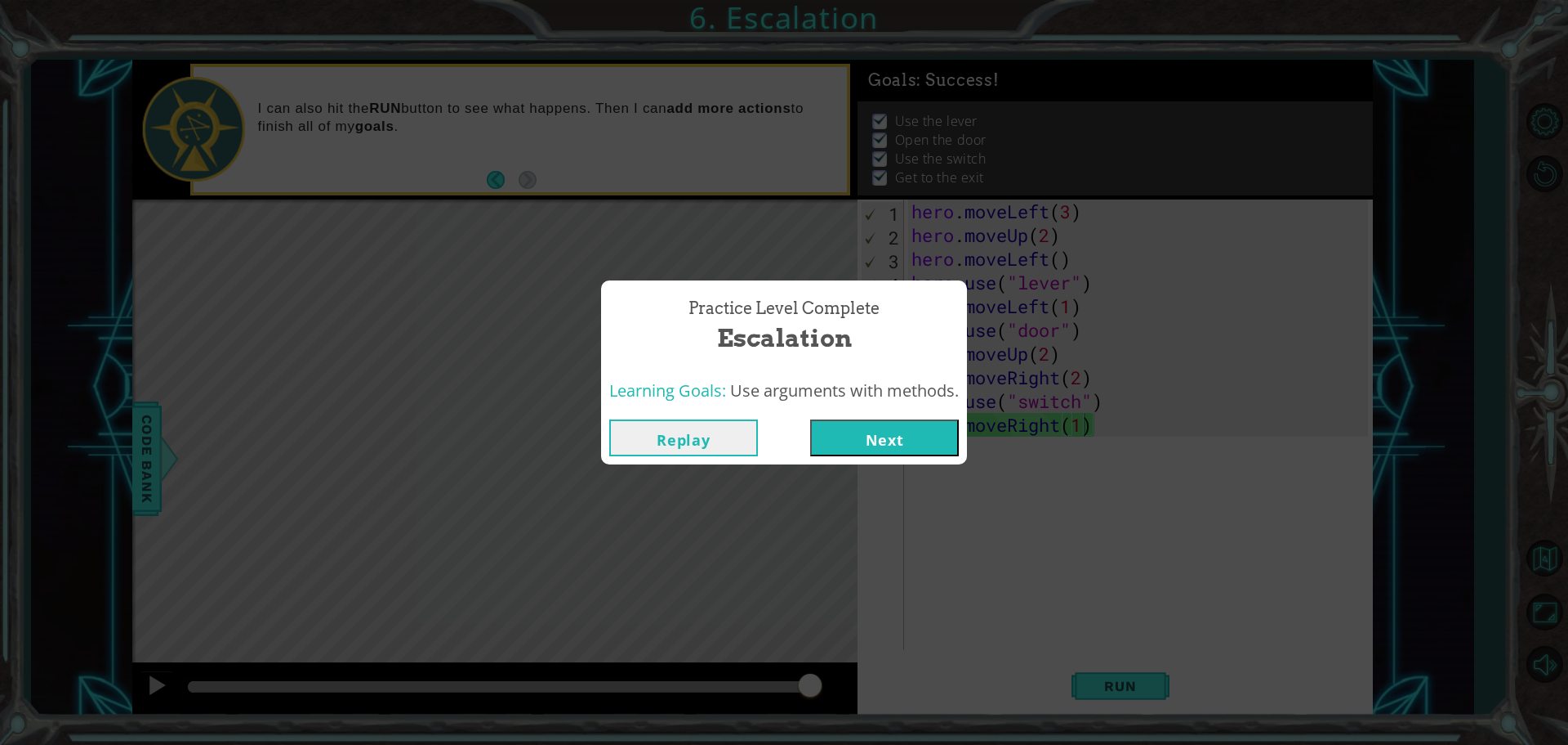
drag, startPoint x: 826, startPoint y: 486, endPoint x: 785, endPoint y: 510, distance: 47.5
click at [785, 532] on div "Practice Level Complete Escalation Learning Goals: Use arguments with methods. …" at bounding box center [784, 372] width 1568 height 745
click at [871, 442] on button "Next" at bounding box center [884, 437] width 149 height 37
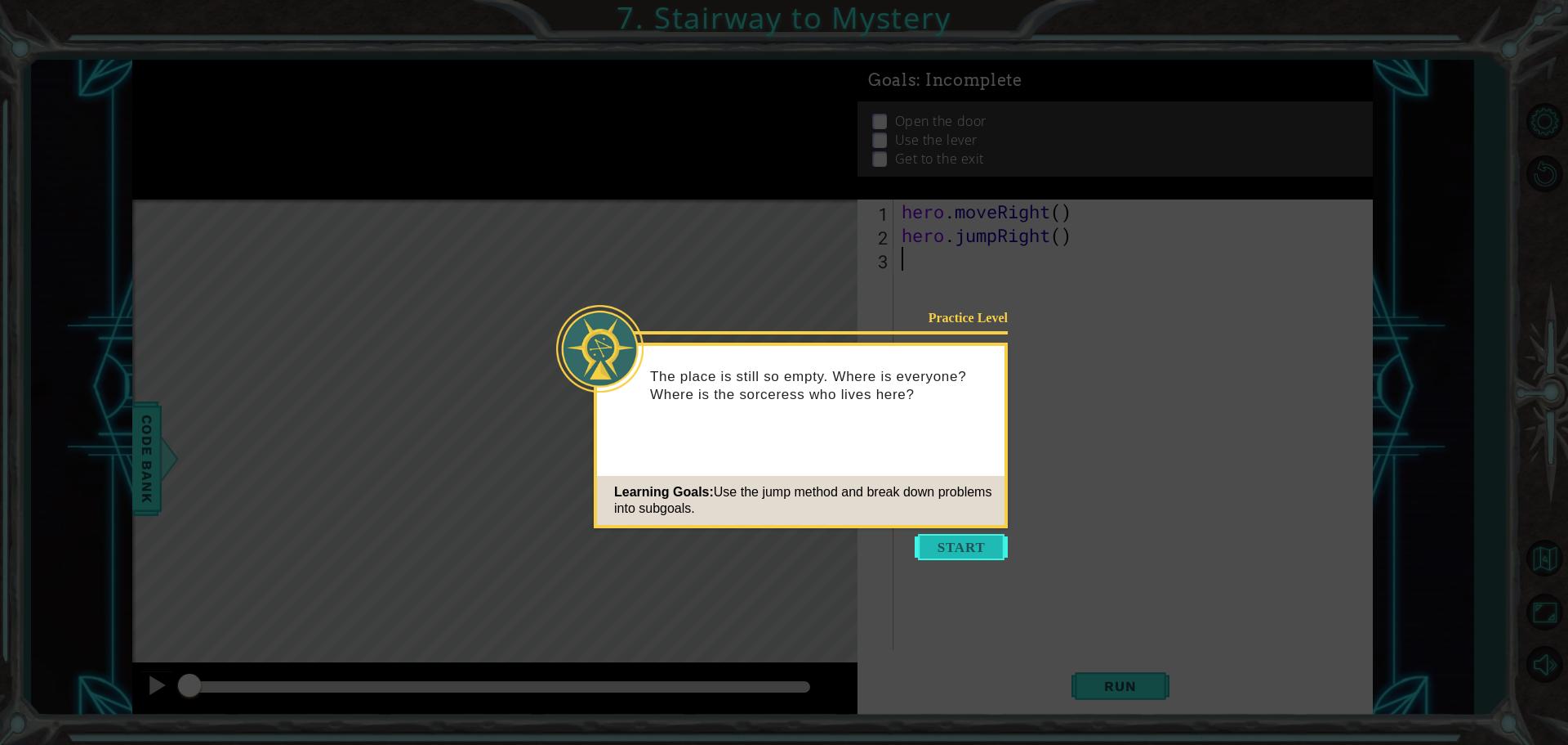
click at [961, 546] on button "Start" at bounding box center [961, 547] width 93 height 26
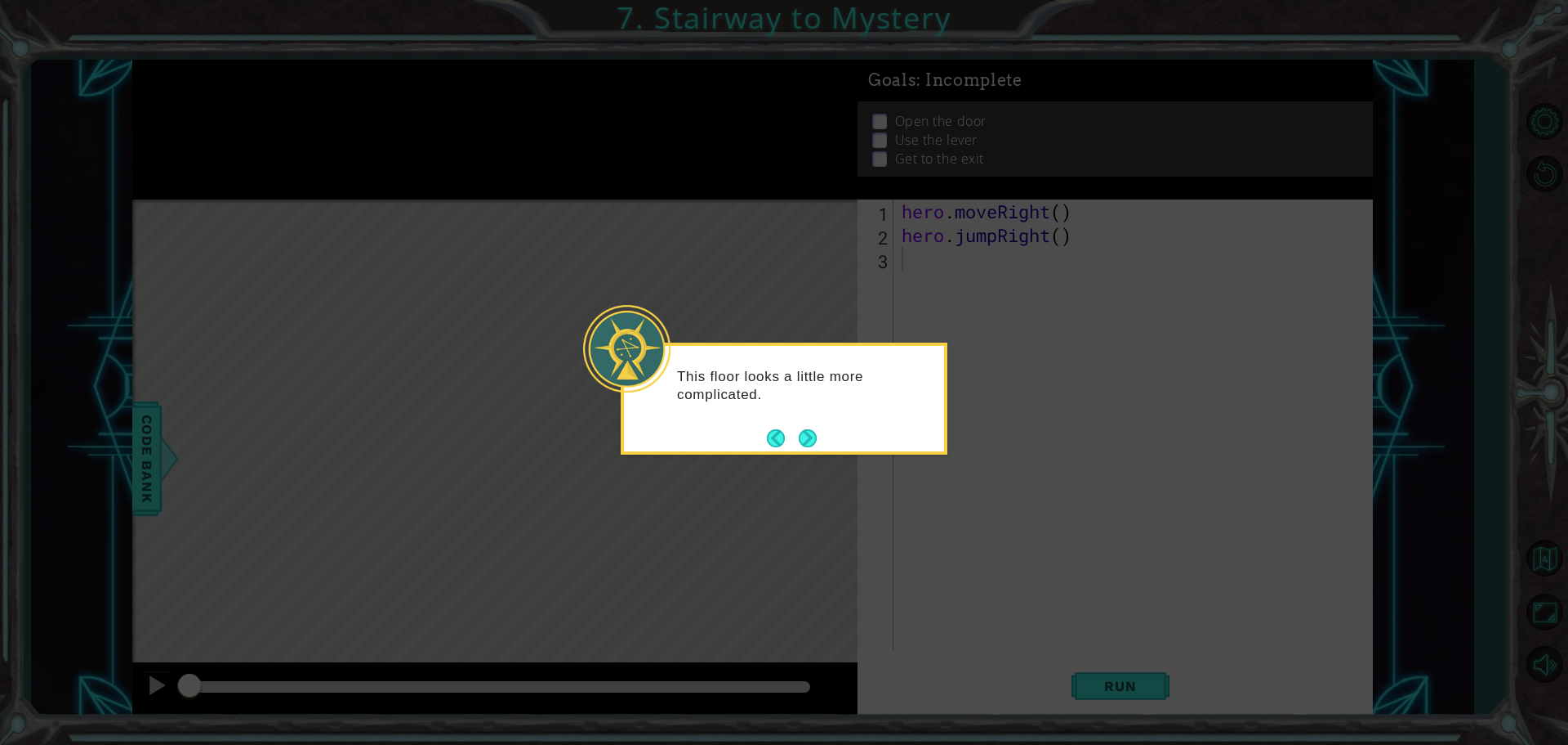
click at [798, 433] on button "Next" at bounding box center [807, 438] width 18 height 18
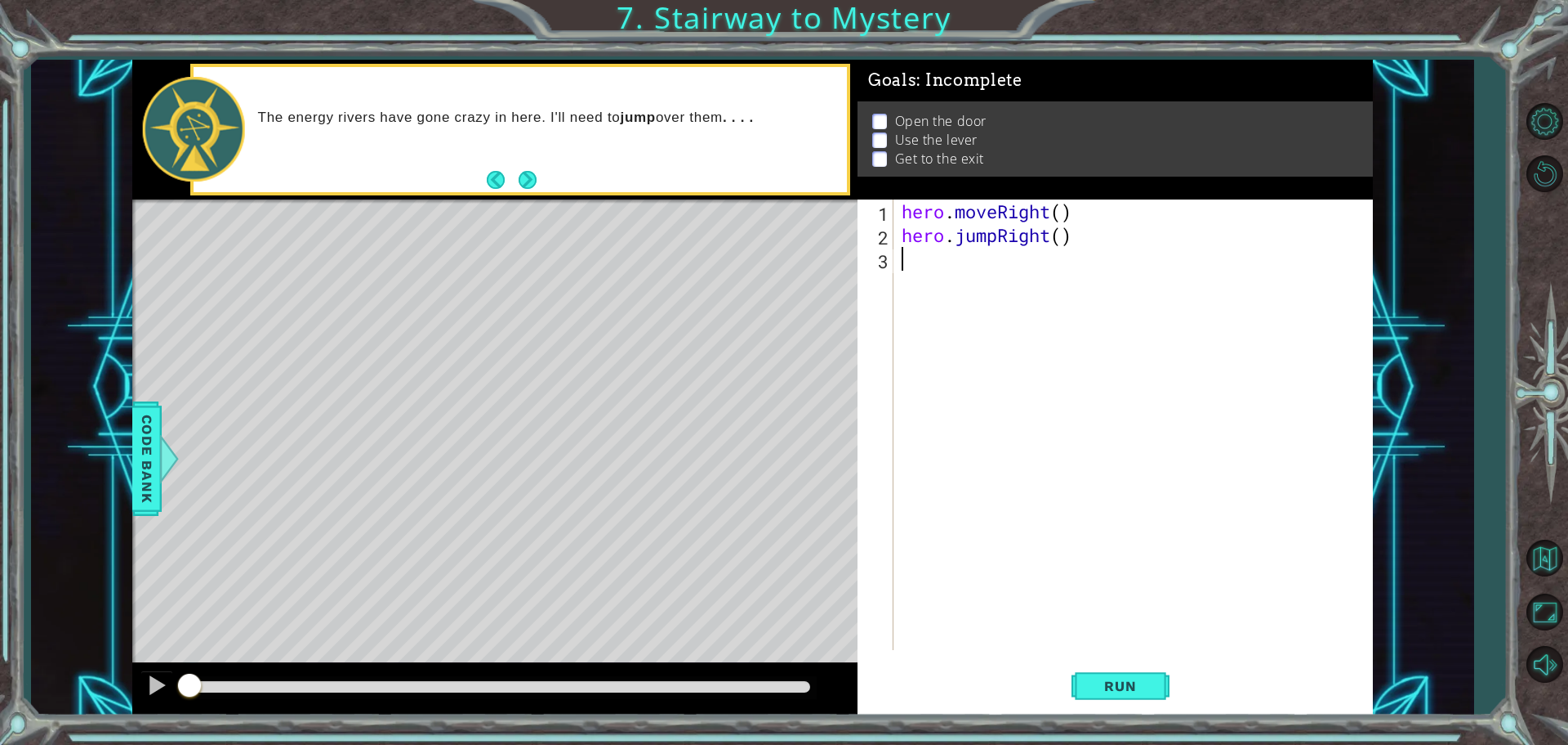
click at [526, 178] on button "Next" at bounding box center [527, 180] width 18 height 18
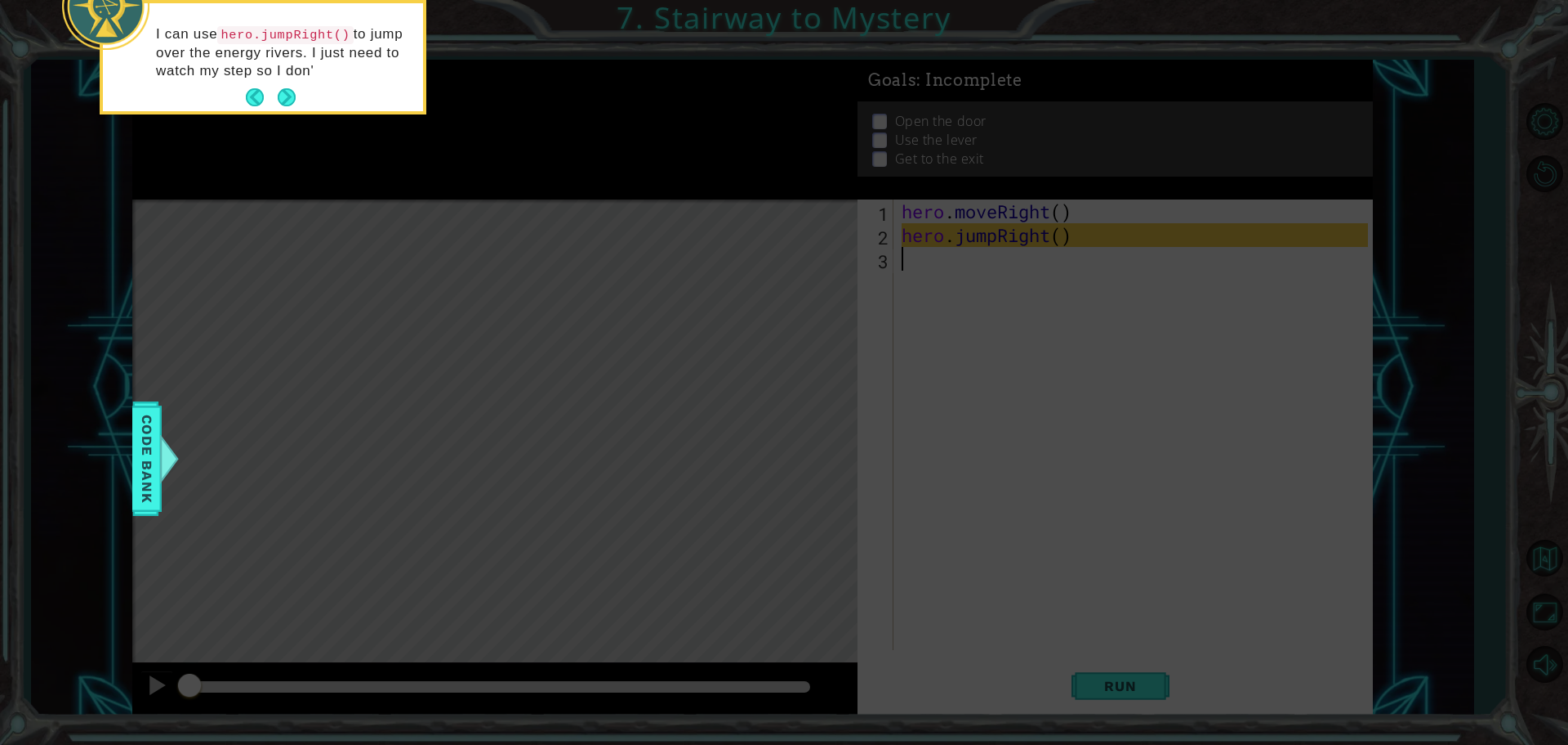
click at [292, 97] on button "Next" at bounding box center [287, 98] width 18 height 18
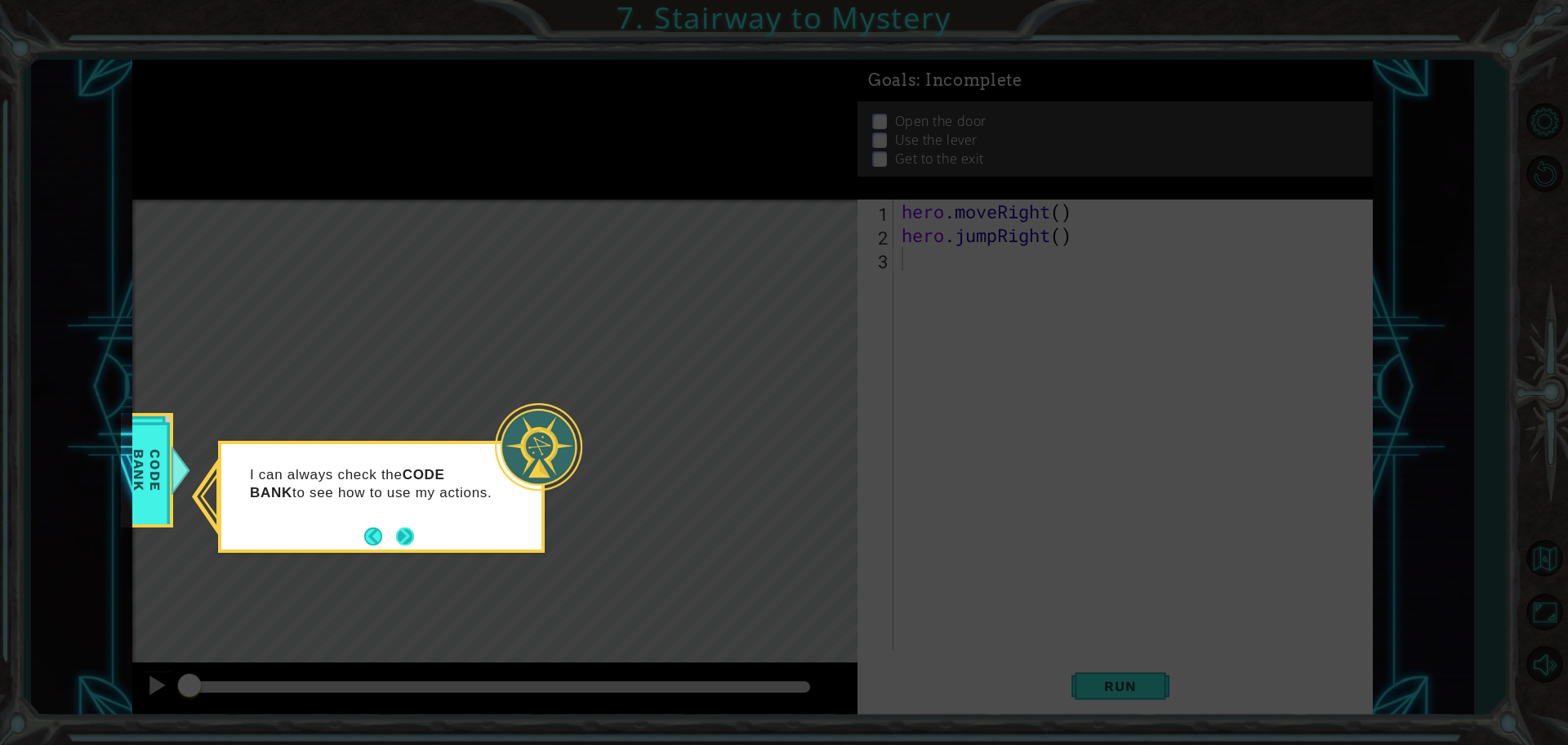
click at [403, 528] on button "Next" at bounding box center [405, 537] width 18 height 18
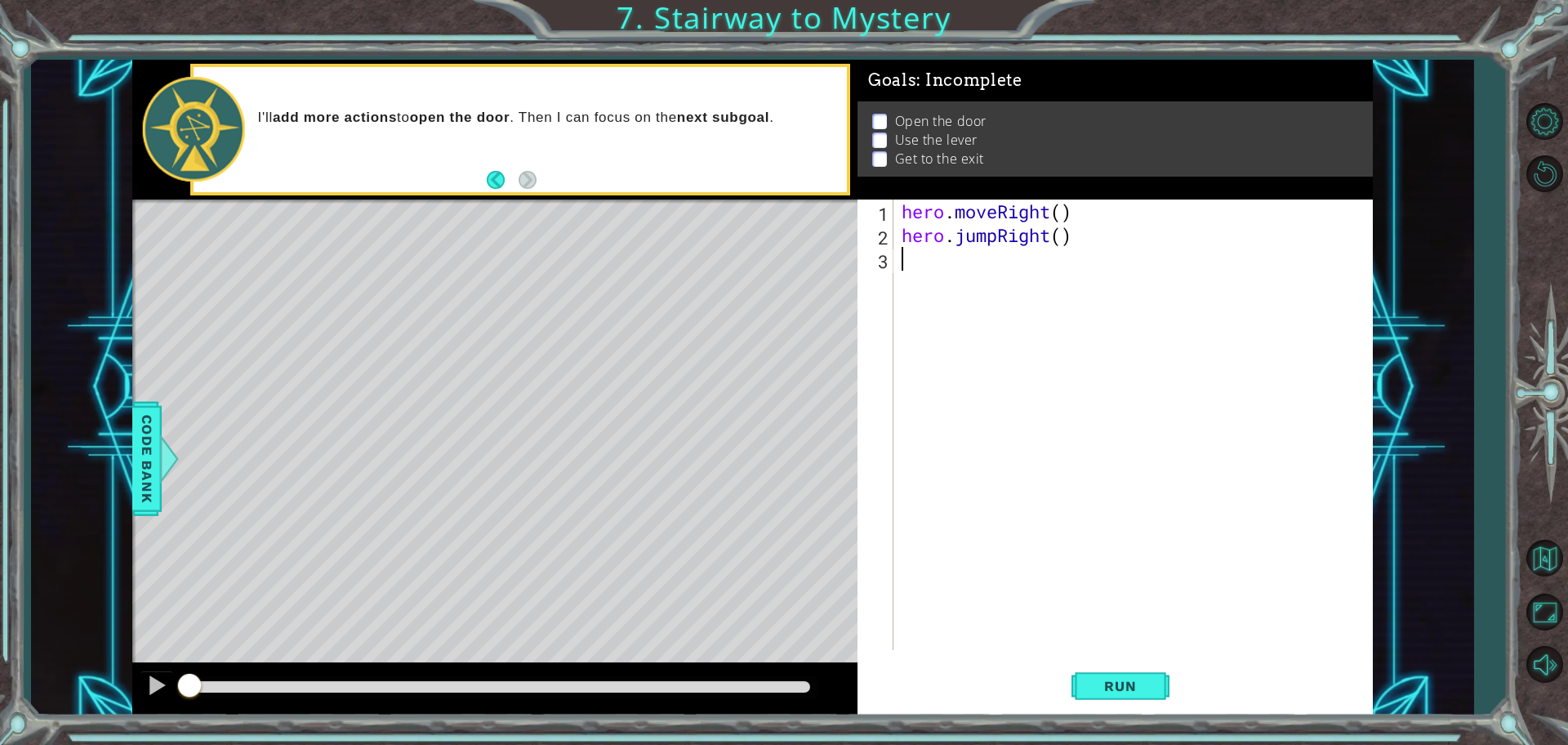
type textarea "h"
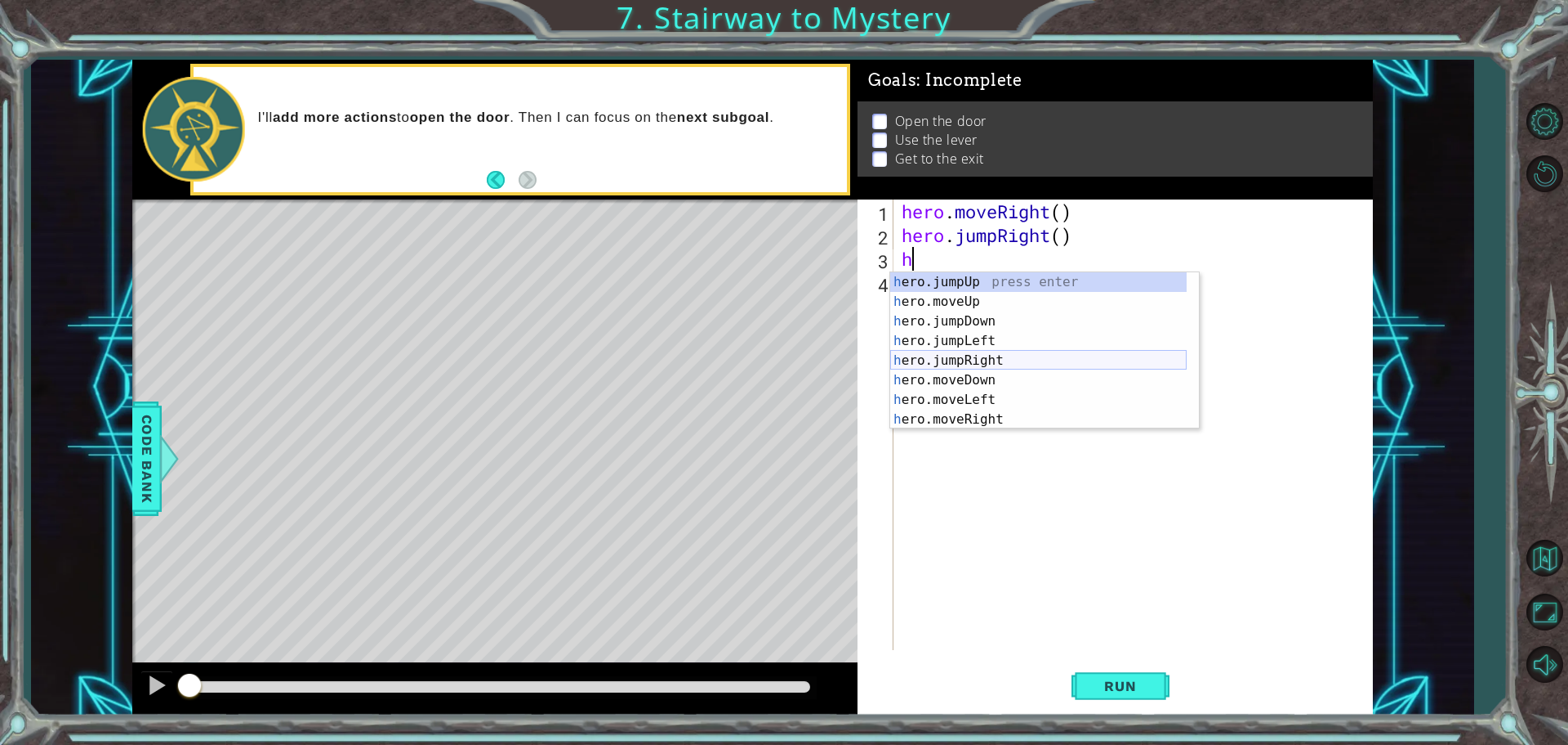
click at [966, 355] on div "h ero.jumpUp press enter h ero.moveUp press enter h ero.jumpDown press enter h …" at bounding box center [1038, 370] width 296 height 196
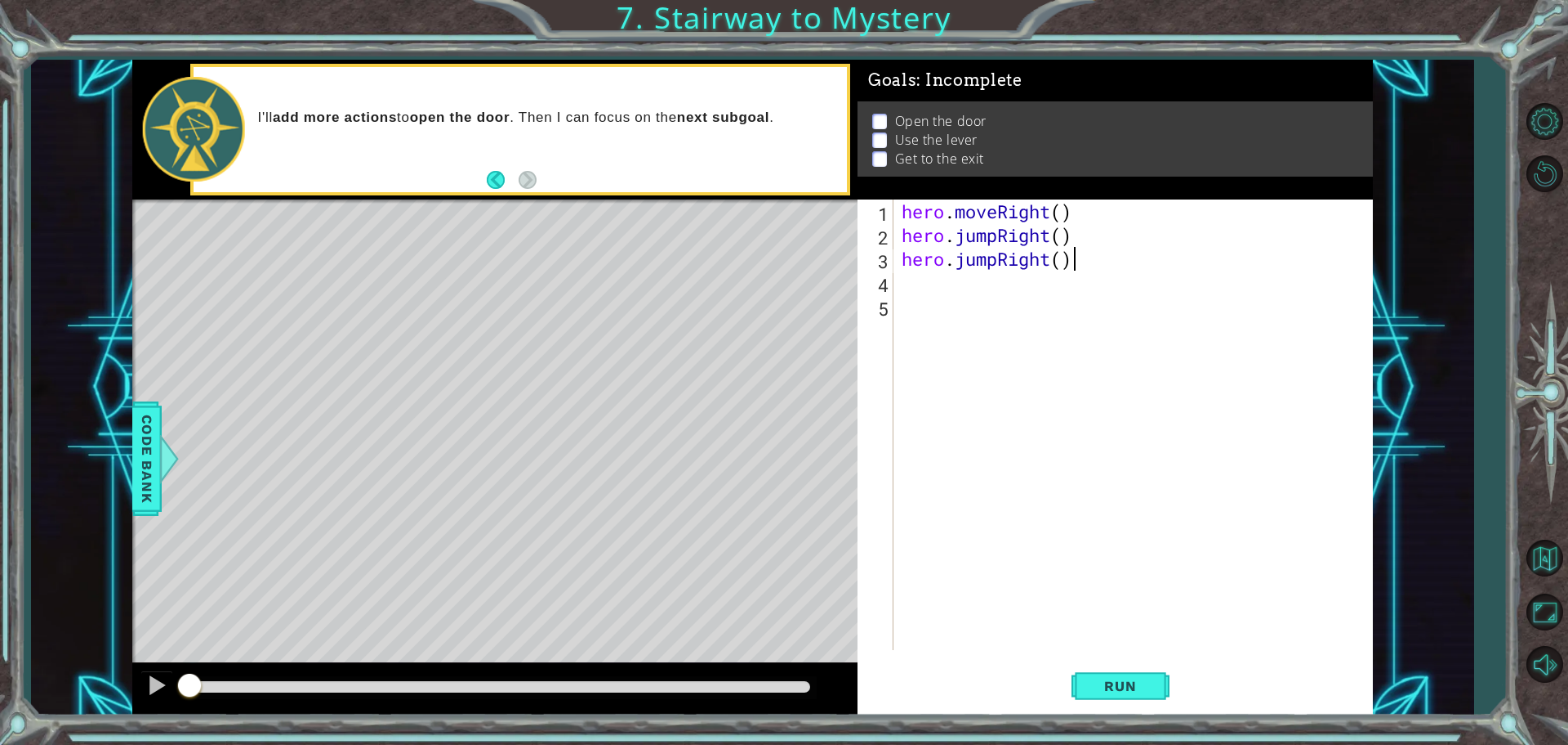
click at [1072, 260] on div "hero . moveRight ( ) hero . jumpRight ( ) hero . jumpRight ( )" at bounding box center [1136, 448] width 477 height 498
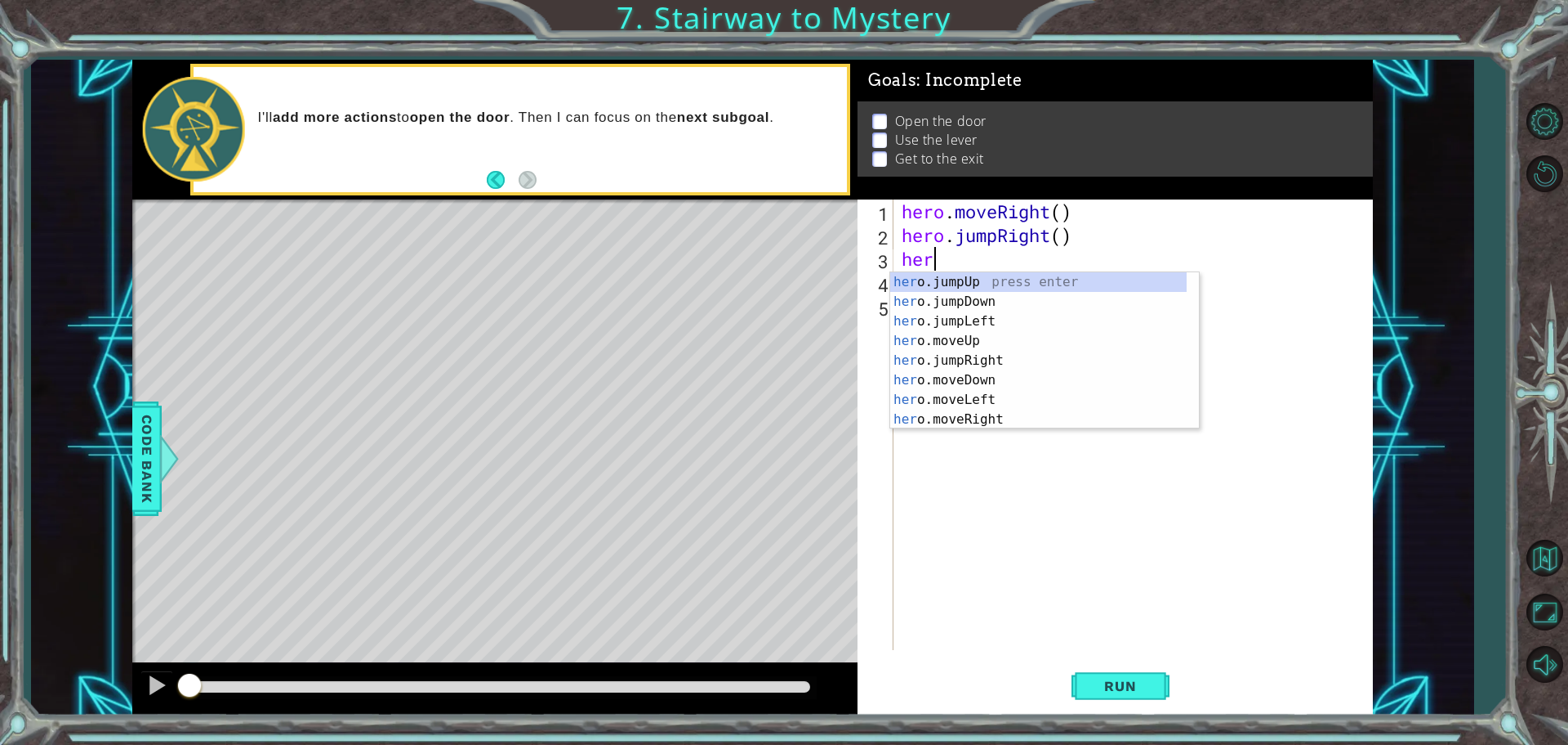
type textarea "h"
